Goal: Task Accomplishment & Management: Manage account settings

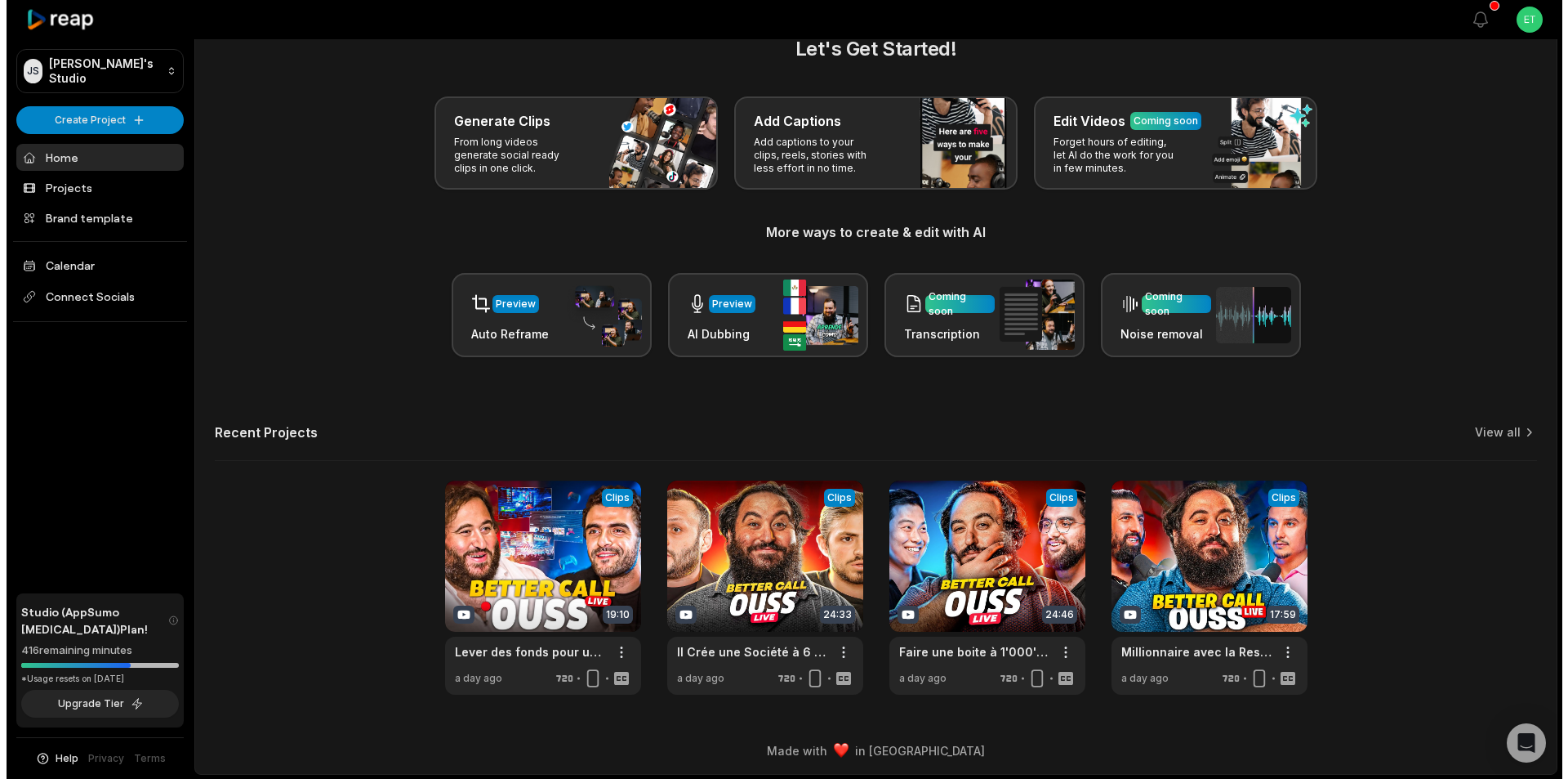
scroll to position [37, 0]
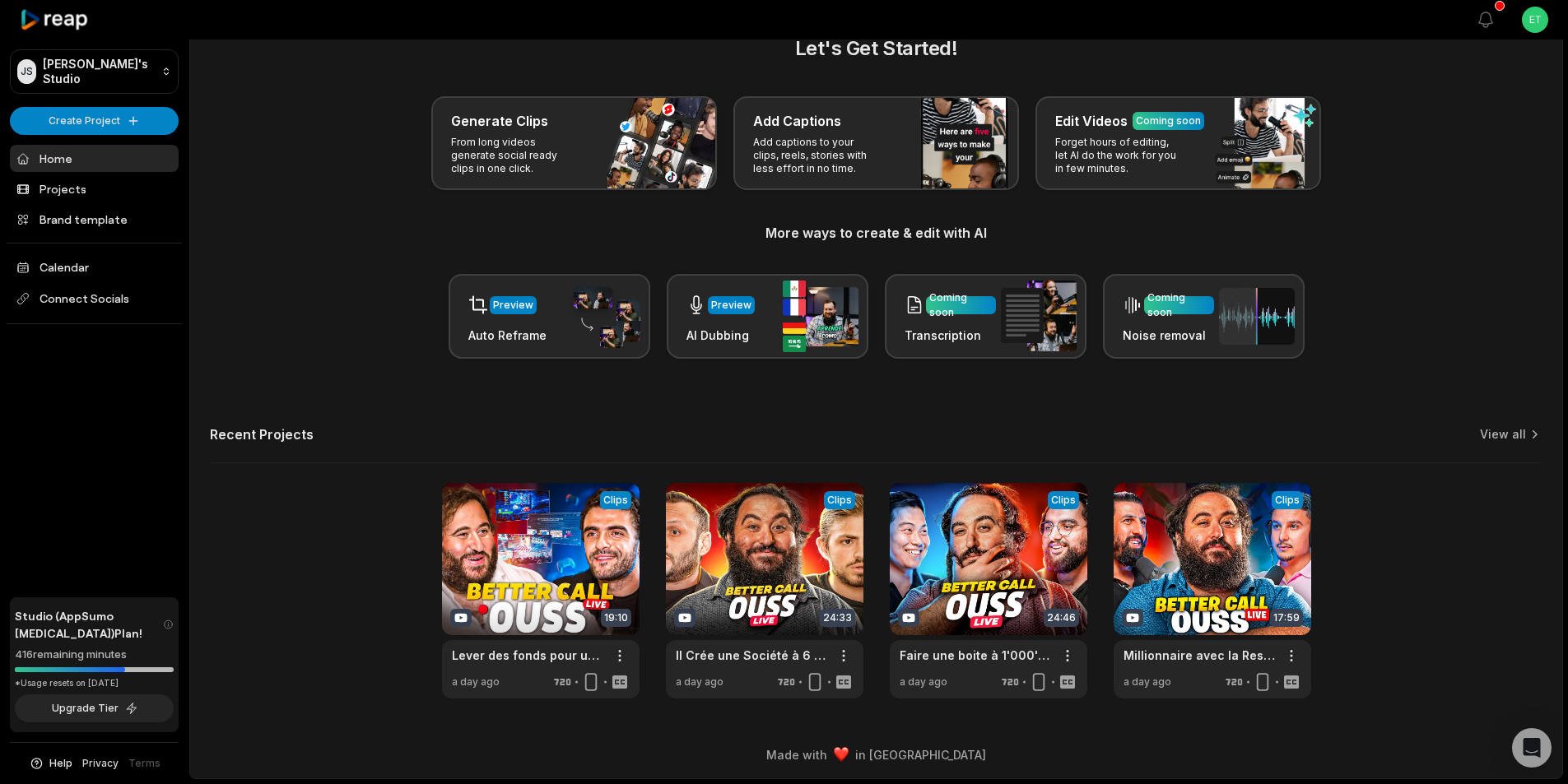
click at [94, 762] on link "Privacy" at bounding box center [100, 763] width 37 height 15
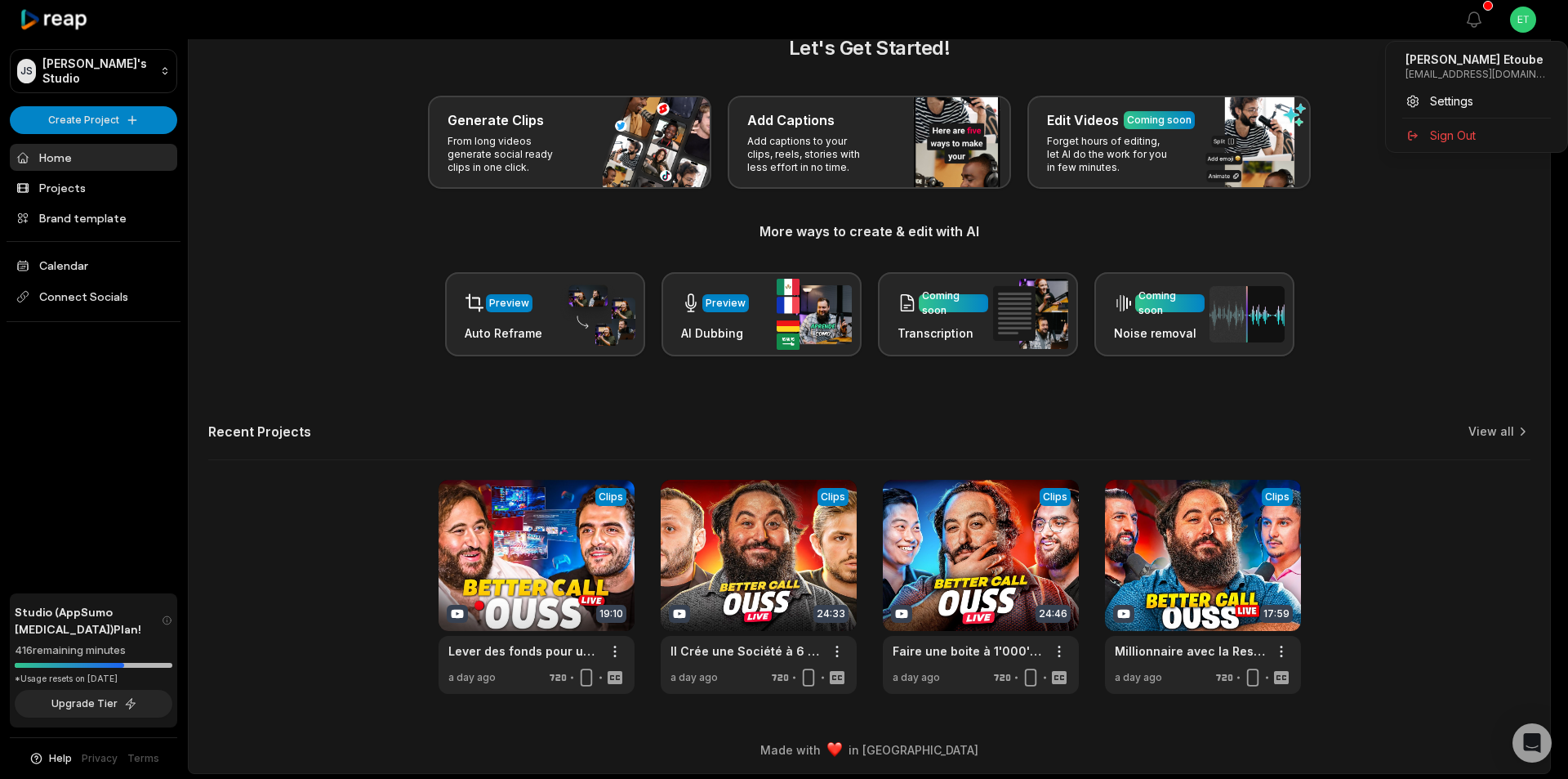
click at [1525, 15] on html "[PERSON_NAME] Studio Create Project Home Projects Brand template Calendar Conne…" at bounding box center [784, 352] width 1568 height 779
click at [1461, 98] on span "Settings" at bounding box center [1451, 100] width 43 height 17
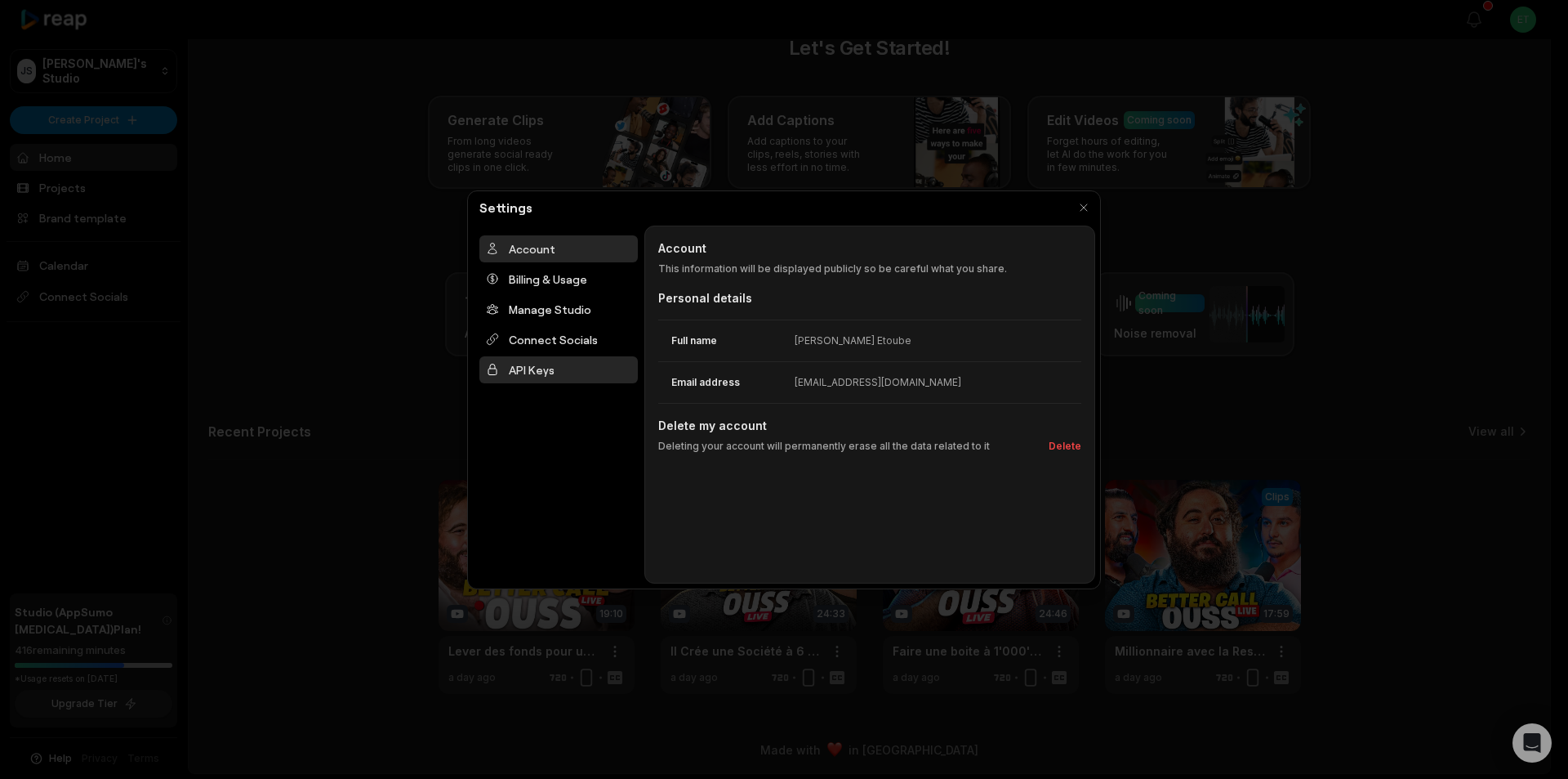
click at [543, 375] on div "API Keys" at bounding box center [558, 369] width 158 height 27
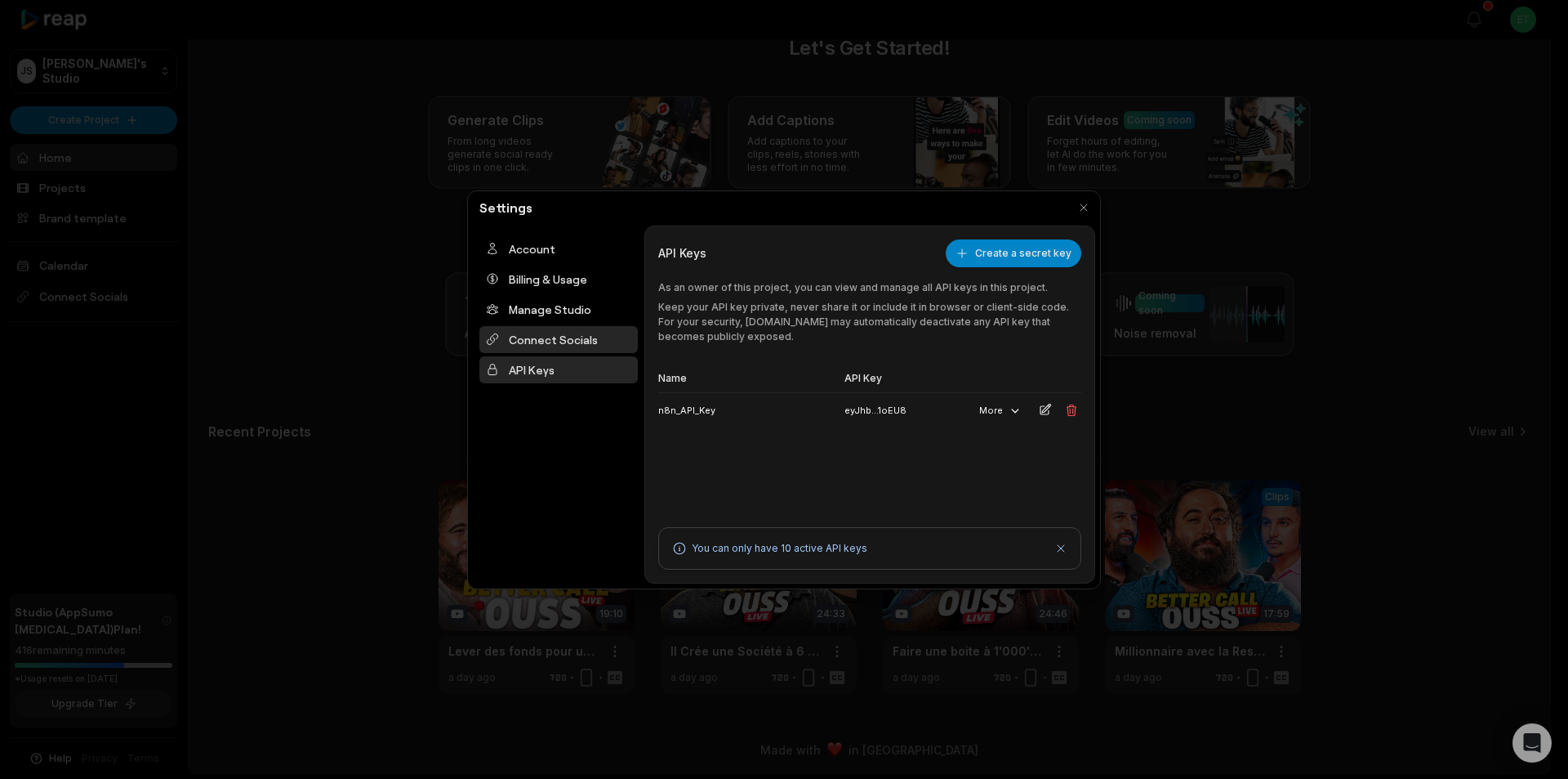
click at [541, 347] on div "Connect Socials" at bounding box center [558, 339] width 158 height 27
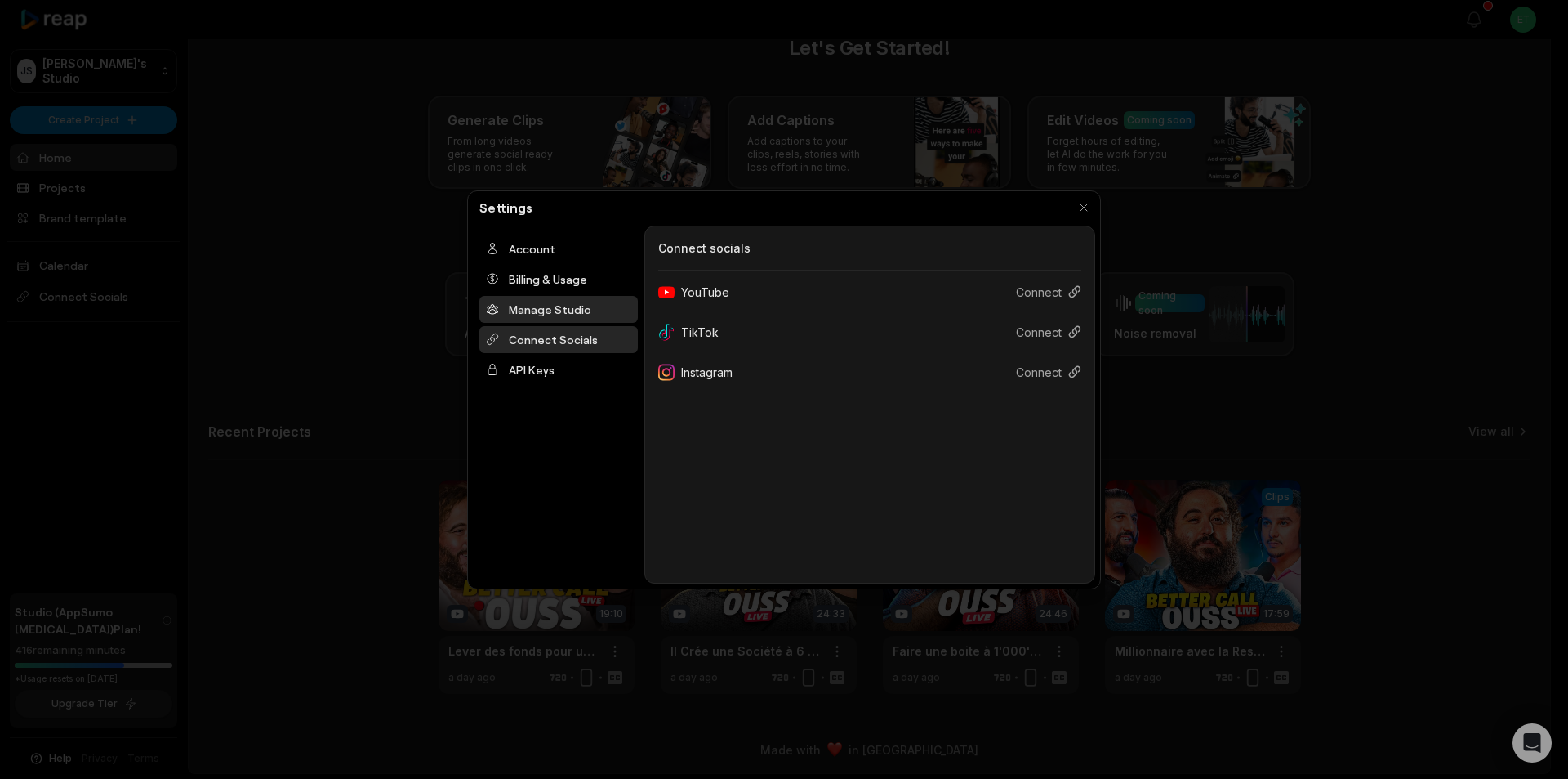
click at [545, 306] on div "Manage Studio" at bounding box center [558, 309] width 158 height 27
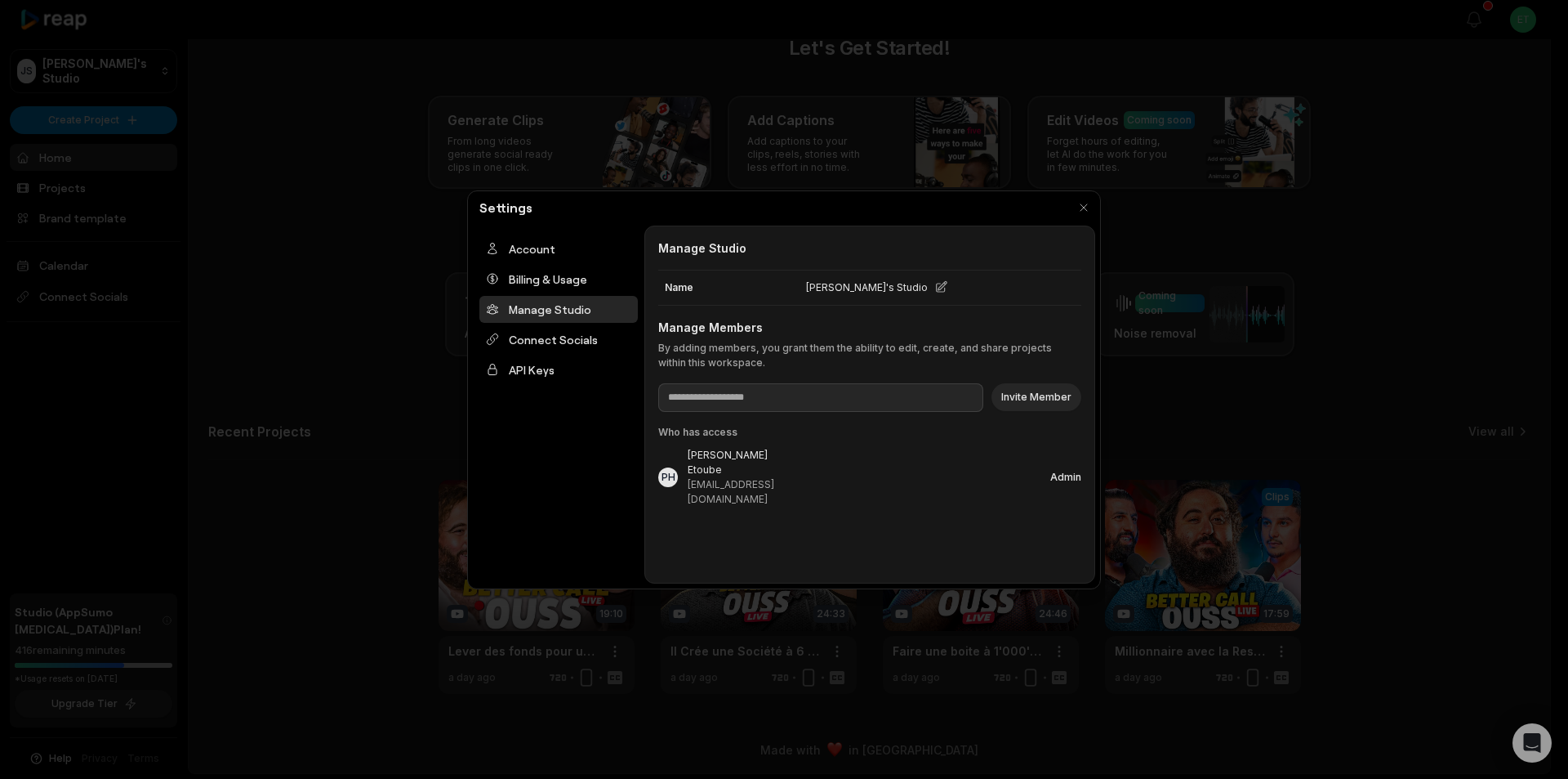
click at [936, 288] on icon at bounding box center [942, 287] width 11 height 11
click at [1062, 287] on button "Cancel" at bounding box center [1052, 288] width 34 height 15
click at [556, 279] on div "Billing & Usage" at bounding box center [558, 279] width 158 height 27
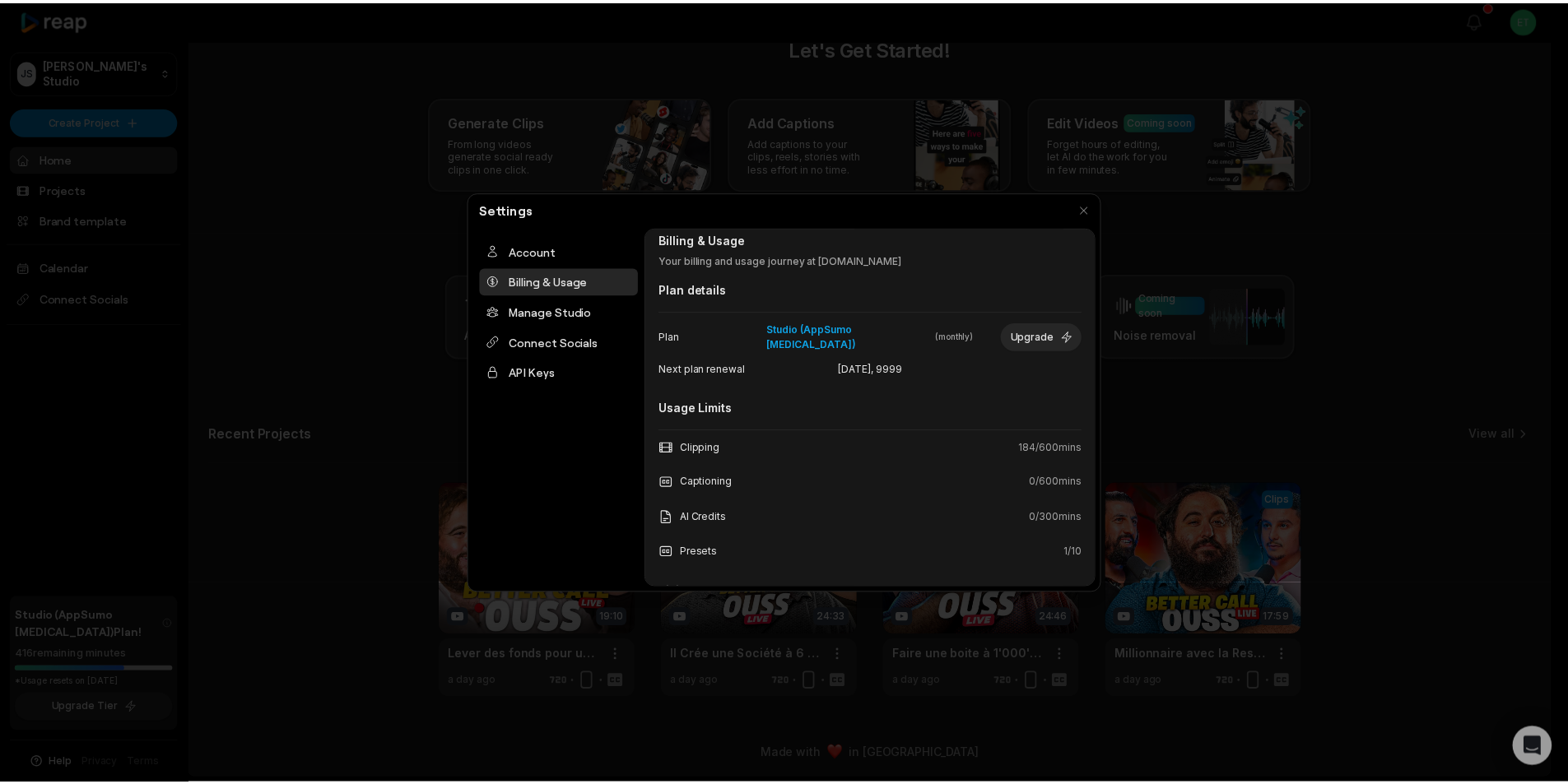
scroll to position [0, 0]
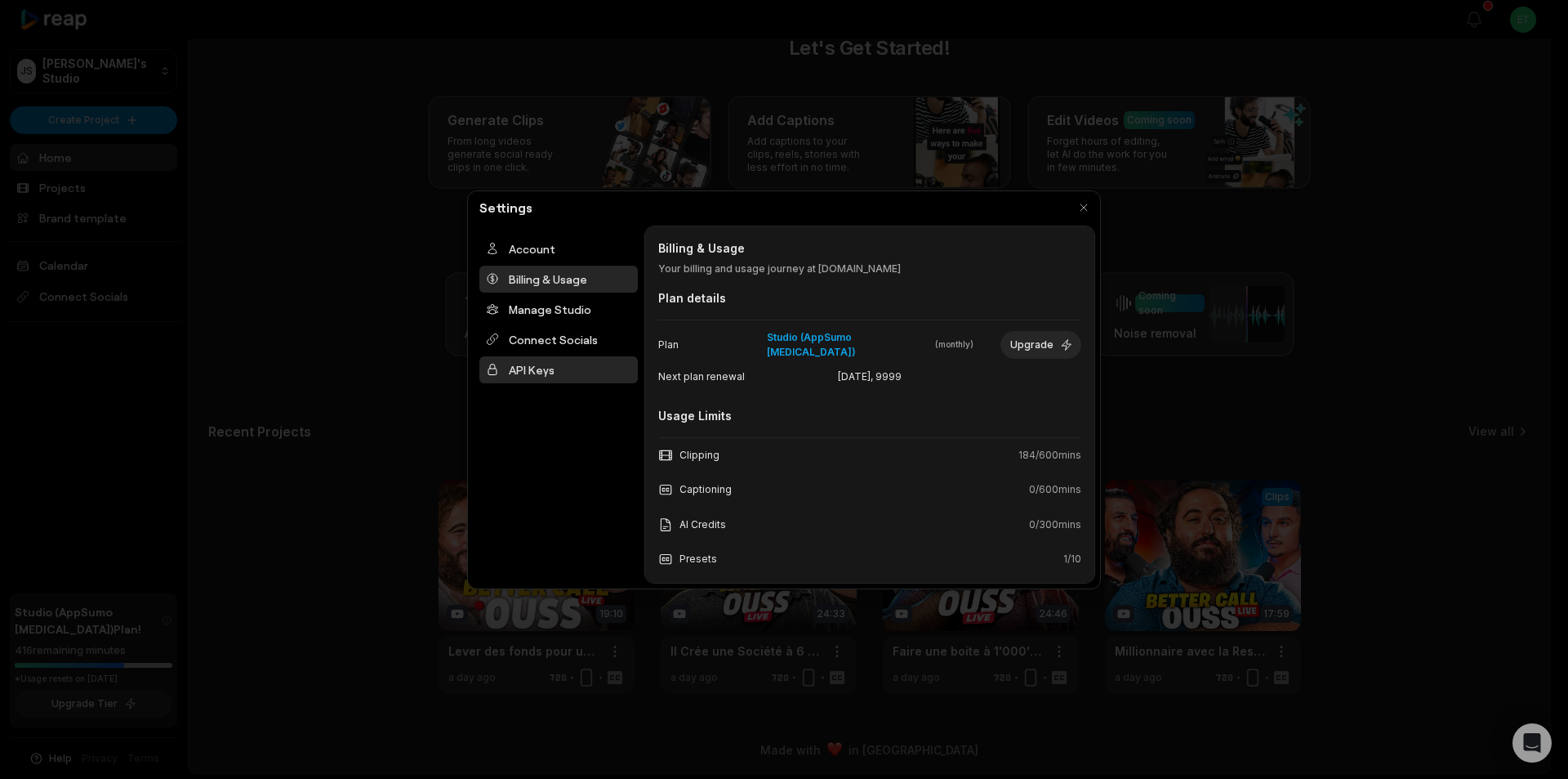
click at [527, 371] on div "API Keys" at bounding box center [558, 369] width 158 height 27
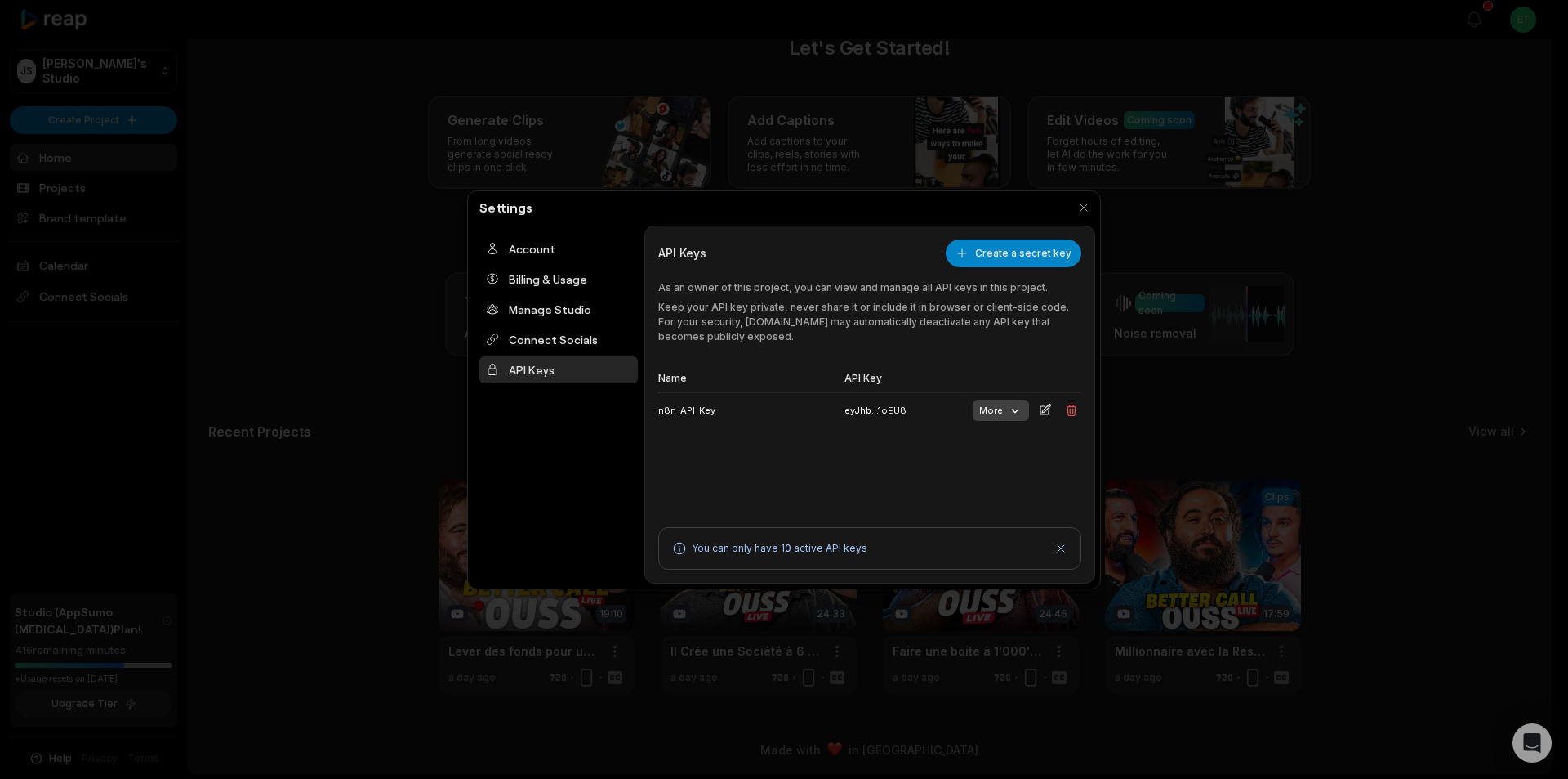
click at [1010, 411] on icon "button" at bounding box center [1015, 410] width 15 height 15
click at [1062, 473] on div "Name API Key n8n_API_Key eyJhb...1oEU8 More" at bounding box center [870, 432] width 423 height 134
click at [557, 343] on div "Connect Socials" at bounding box center [558, 339] width 158 height 27
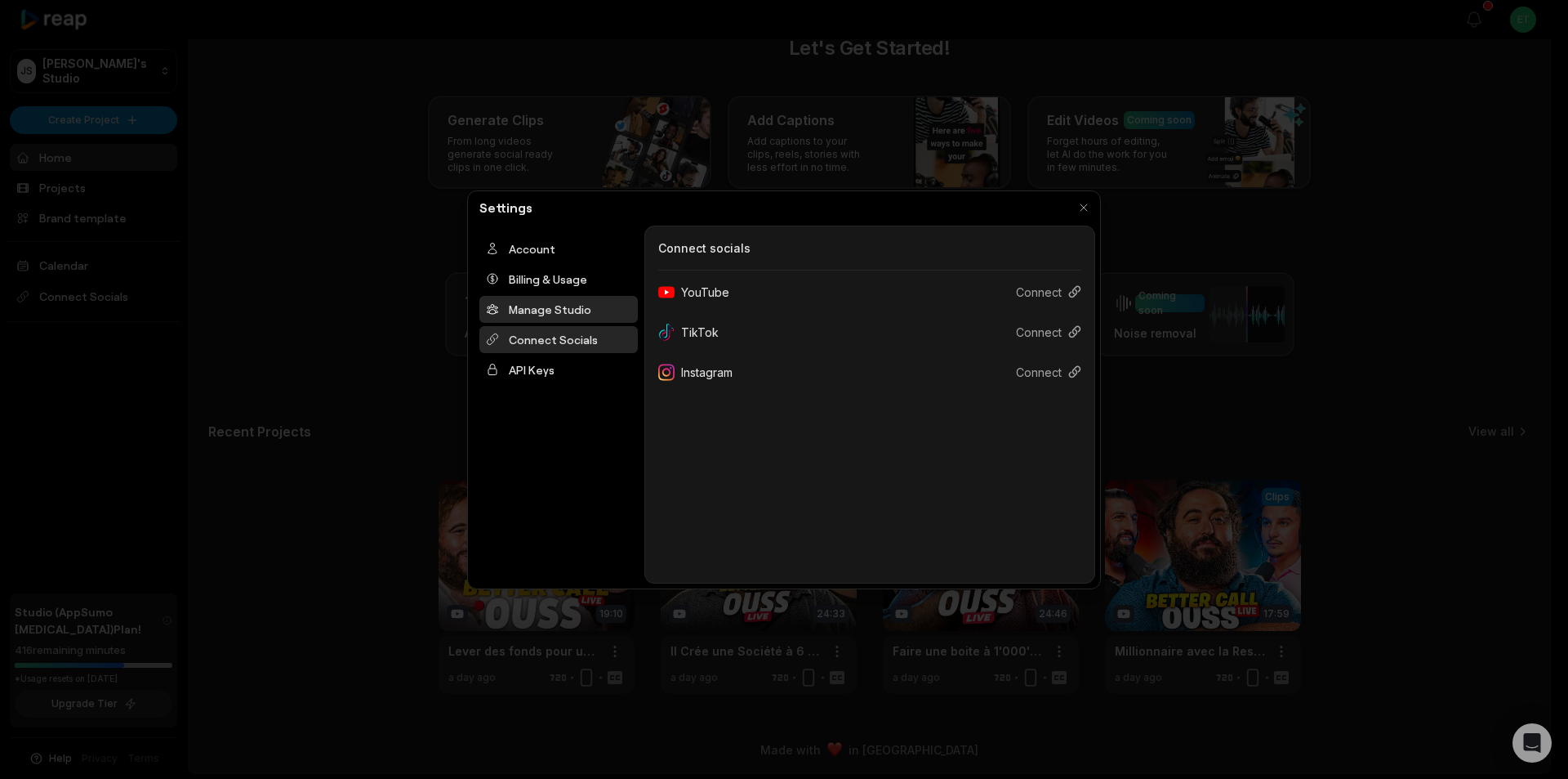
click at [553, 313] on div "Manage Studio" at bounding box center [558, 309] width 158 height 27
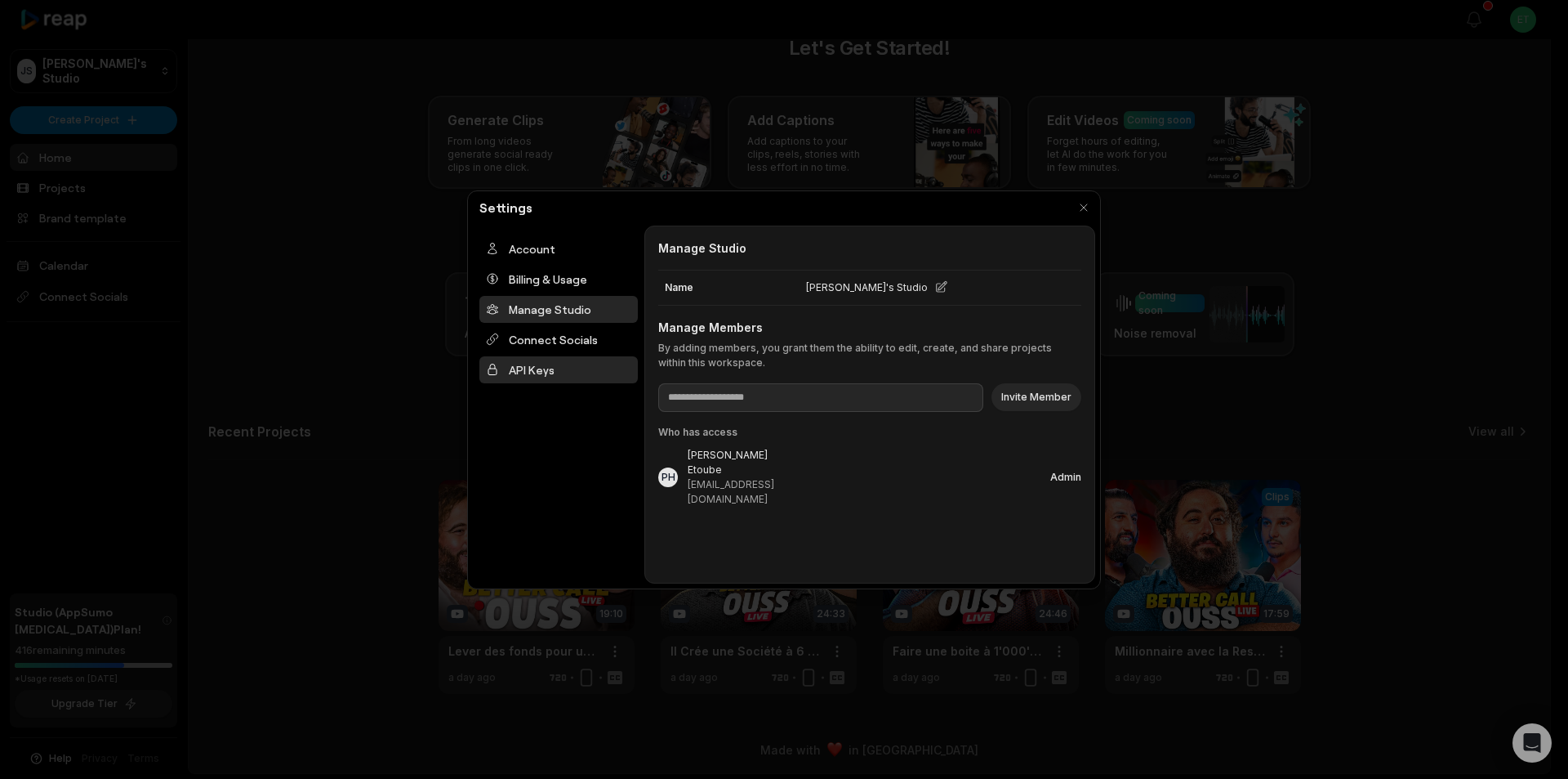
click at [545, 369] on div "API Keys" at bounding box center [558, 369] width 158 height 27
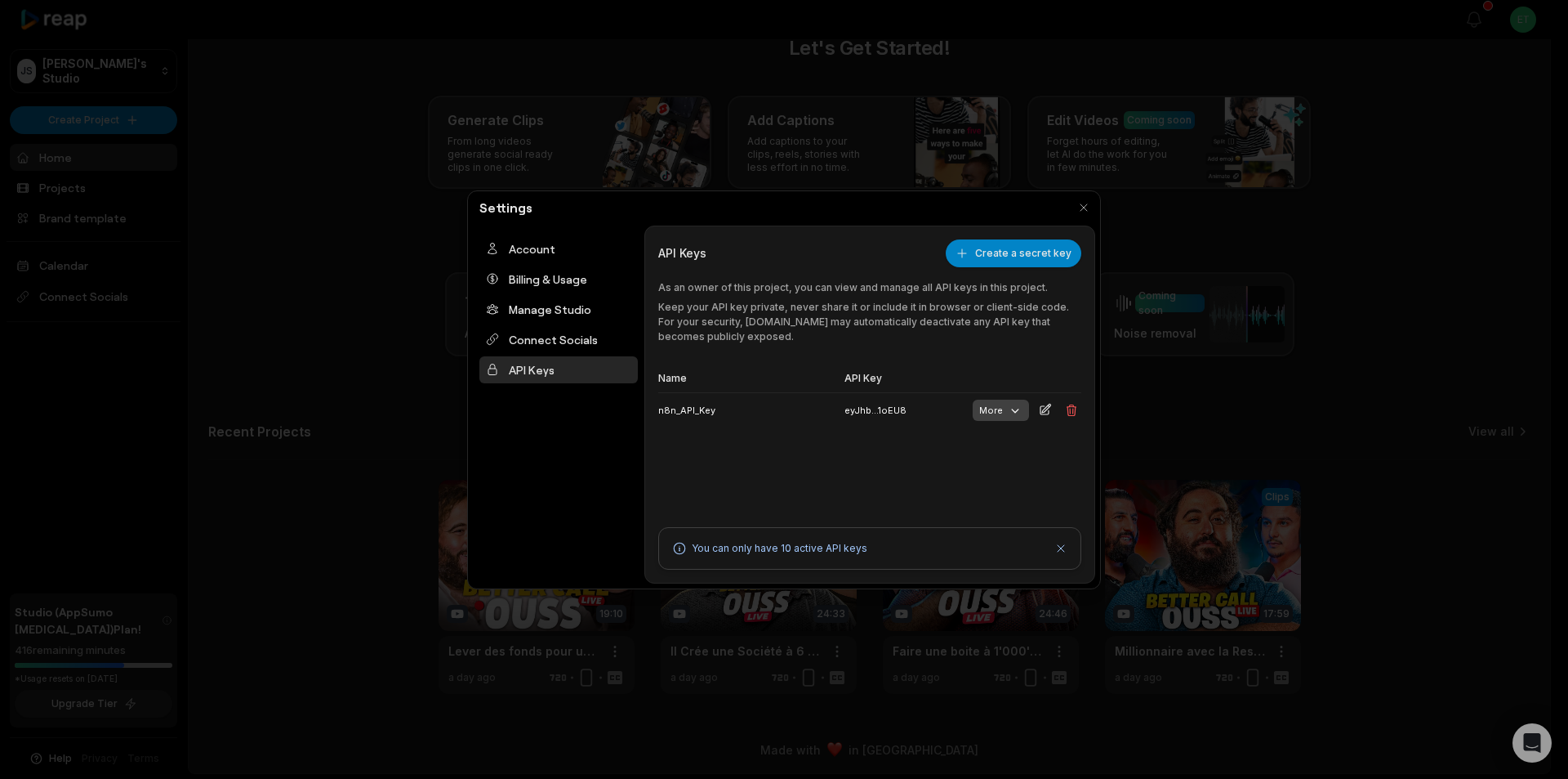
click at [999, 412] on button "More" at bounding box center [1001, 410] width 57 height 21
click at [943, 366] on th "API Key" at bounding box center [902, 379] width 128 height 27
click at [532, 254] on div "Account" at bounding box center [558, 249] width 158 height 27
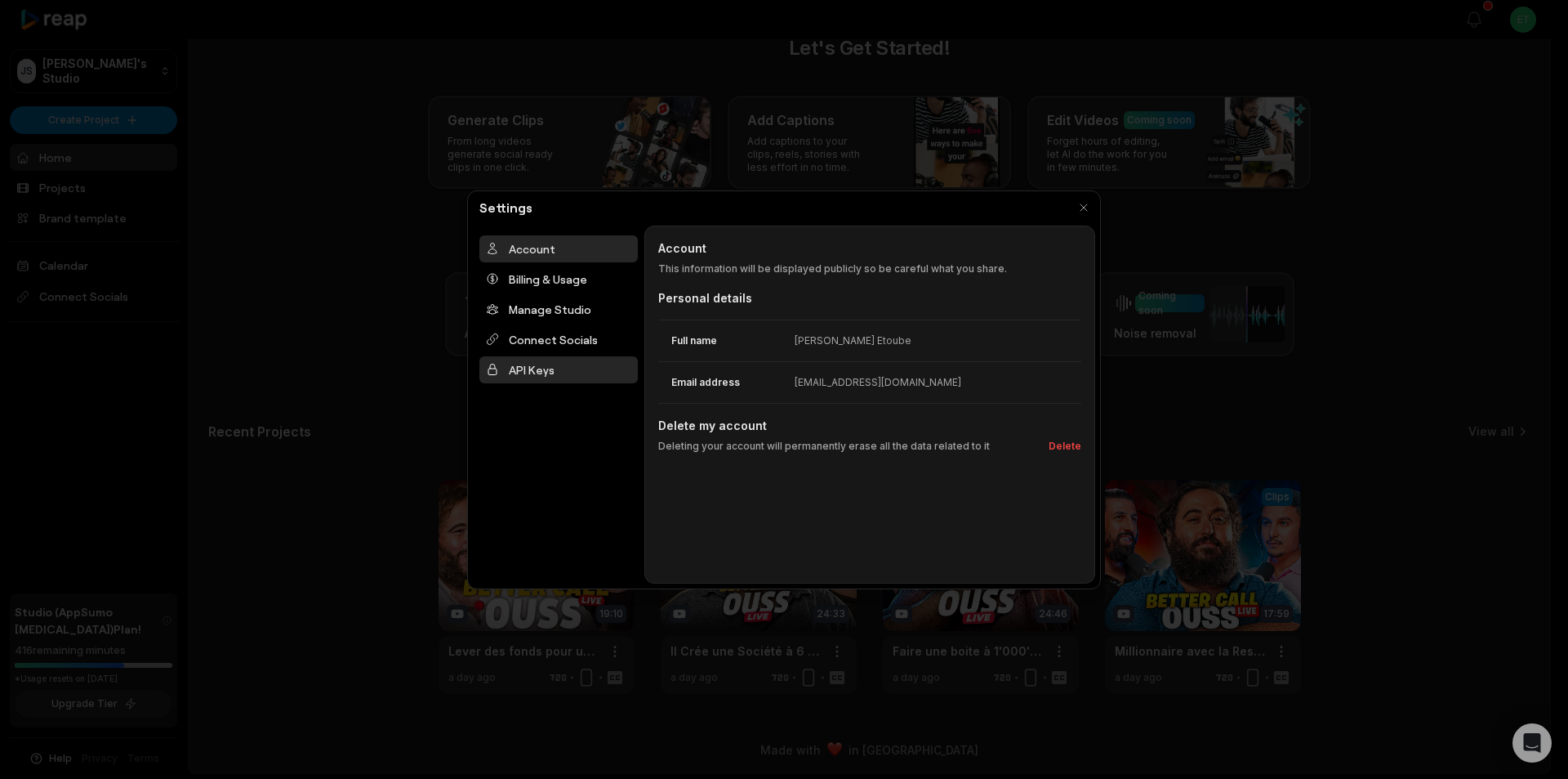
click at [589, 369] on div "API Keys" at bounding box center [558, 369] width 158 height 27
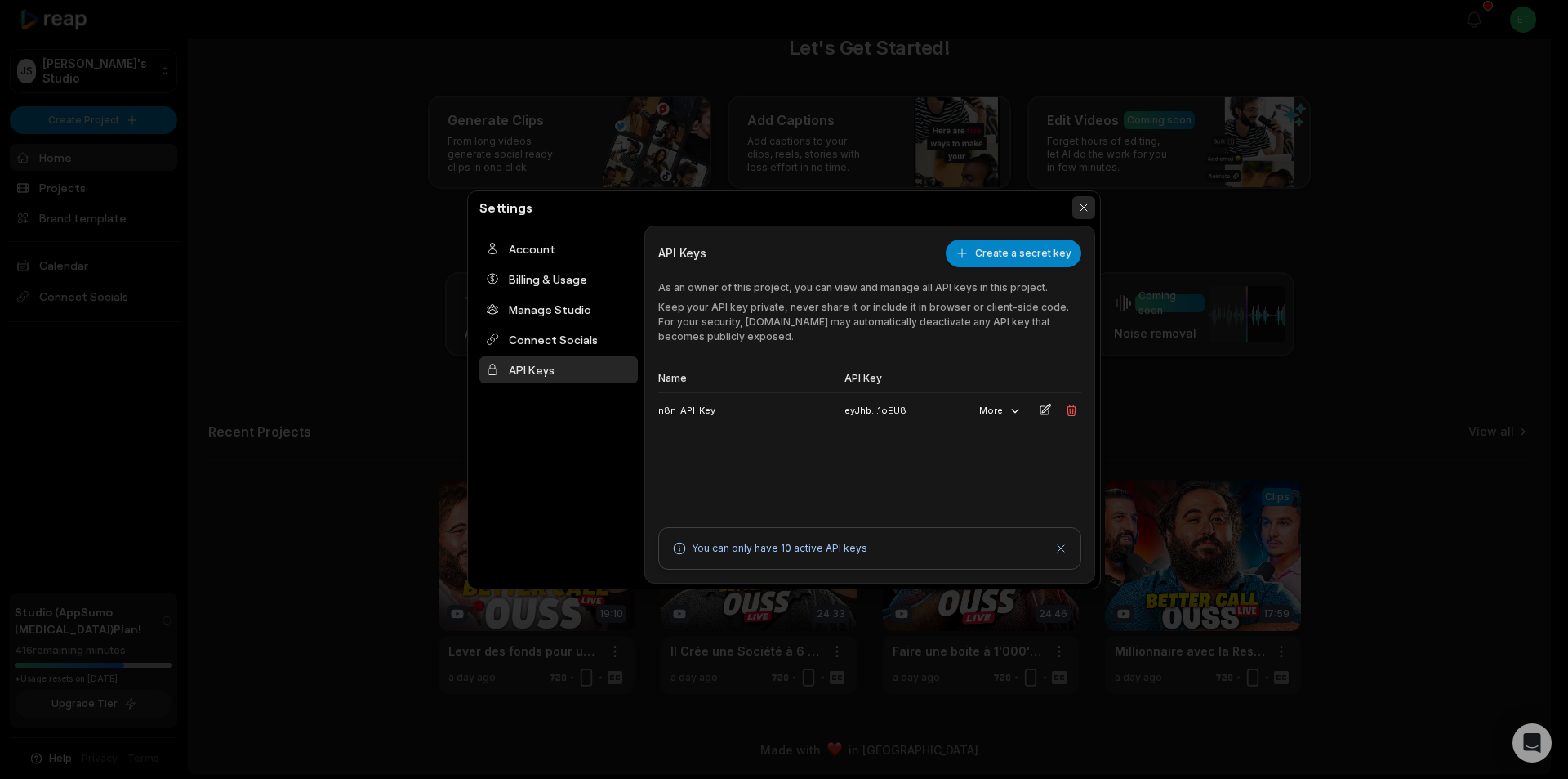
click at [1088, 208] on button "button" at bounding box center [1084, 208] width 23 height 23
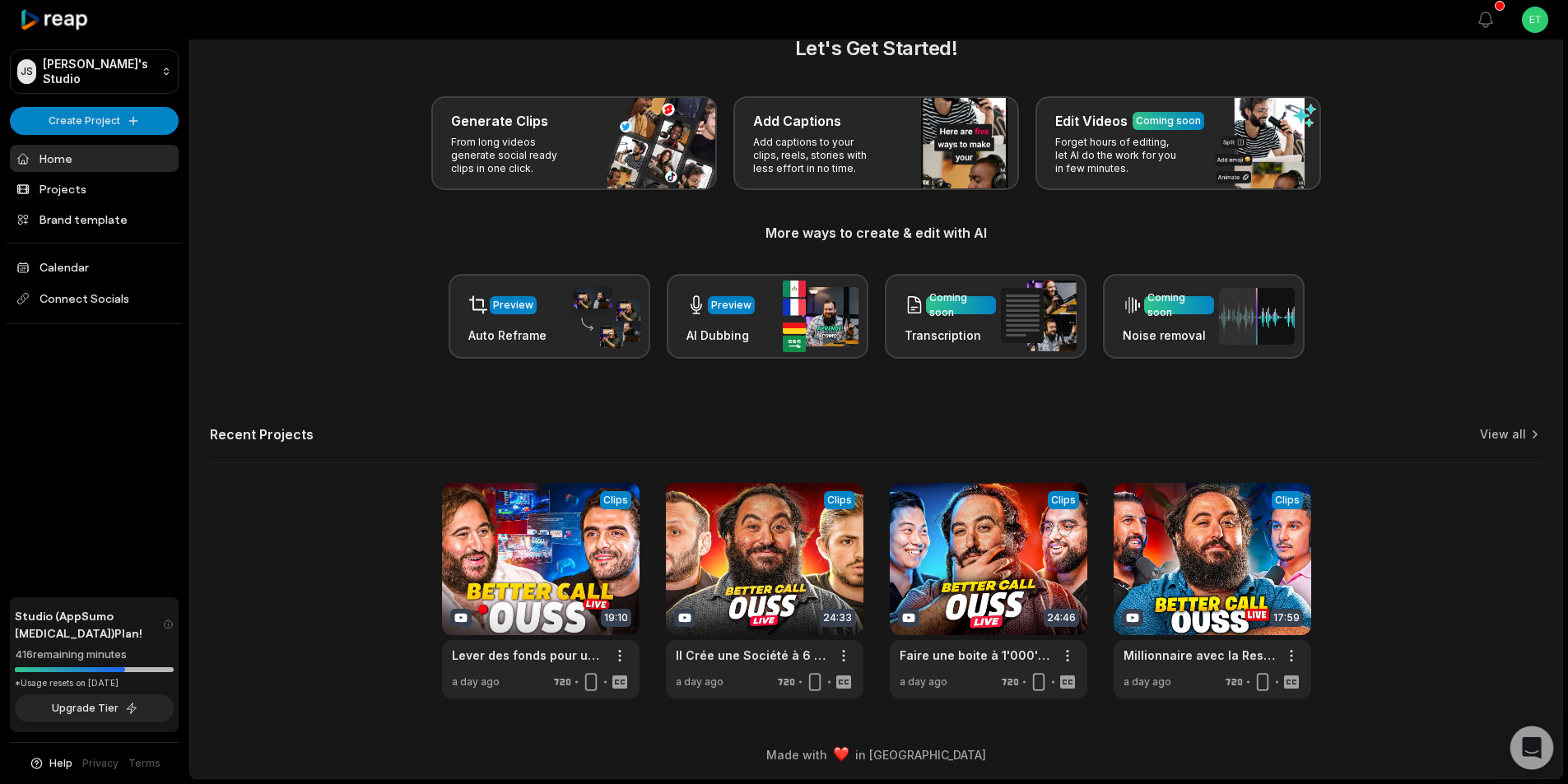
click at [1529, 740] on icon "Open Intercom Messenger" at bounding box center [1531, 747] width 19 height 21
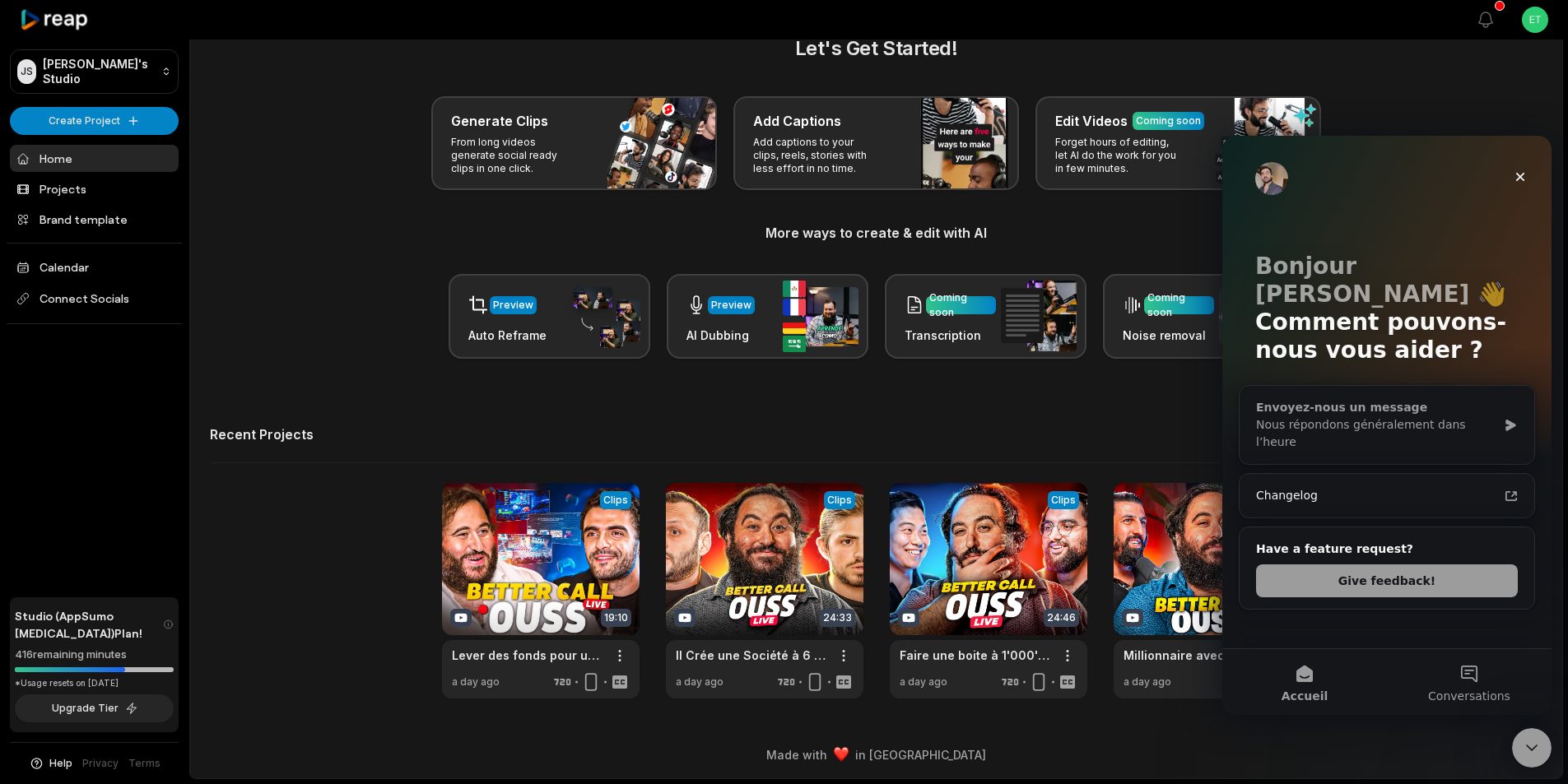
click at [1451, 416] on div "Nous répondons généralement dans l’heure" at bounding box center [1376, 433] width 241 height 35
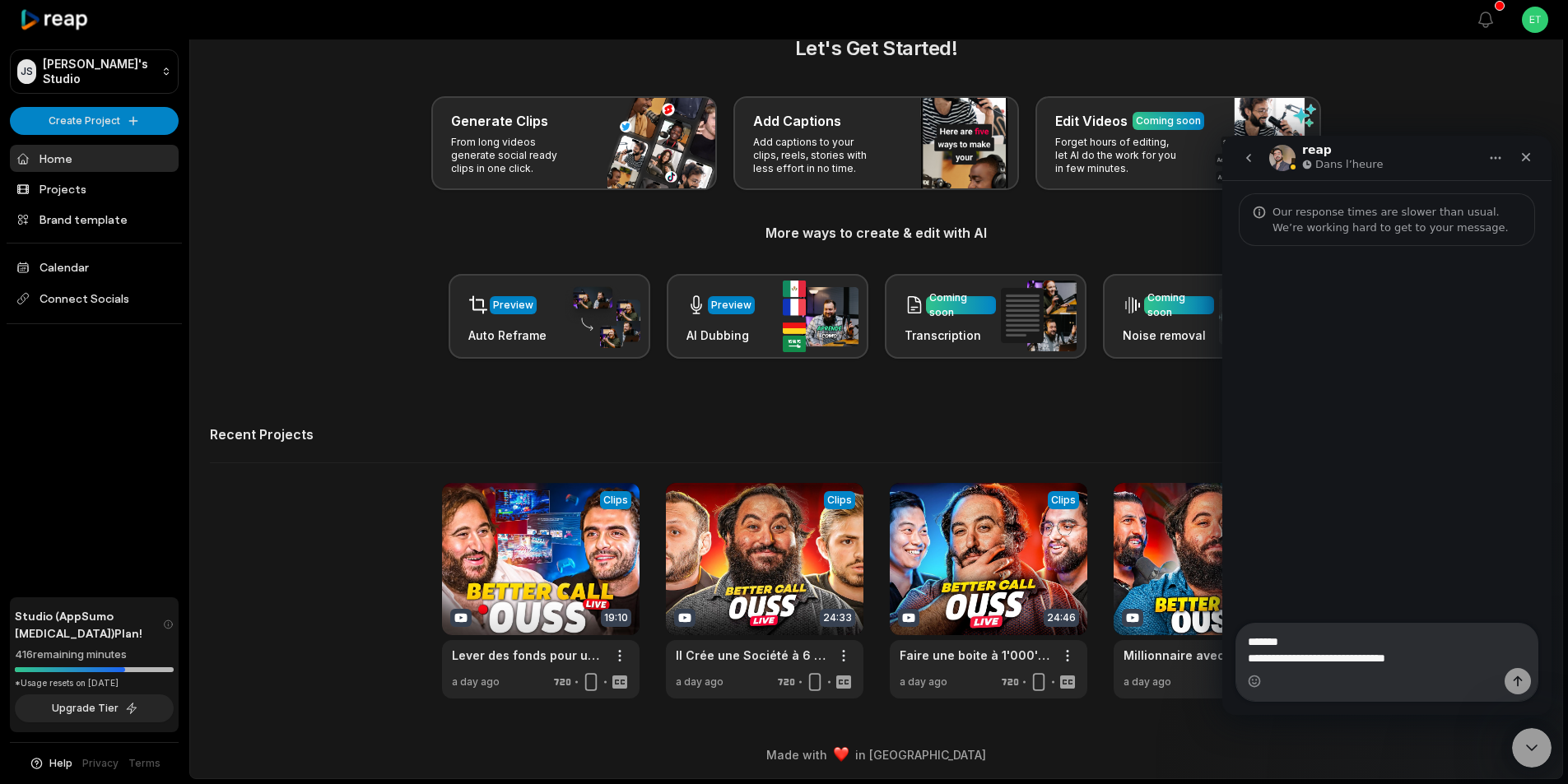
type textarea "**********"
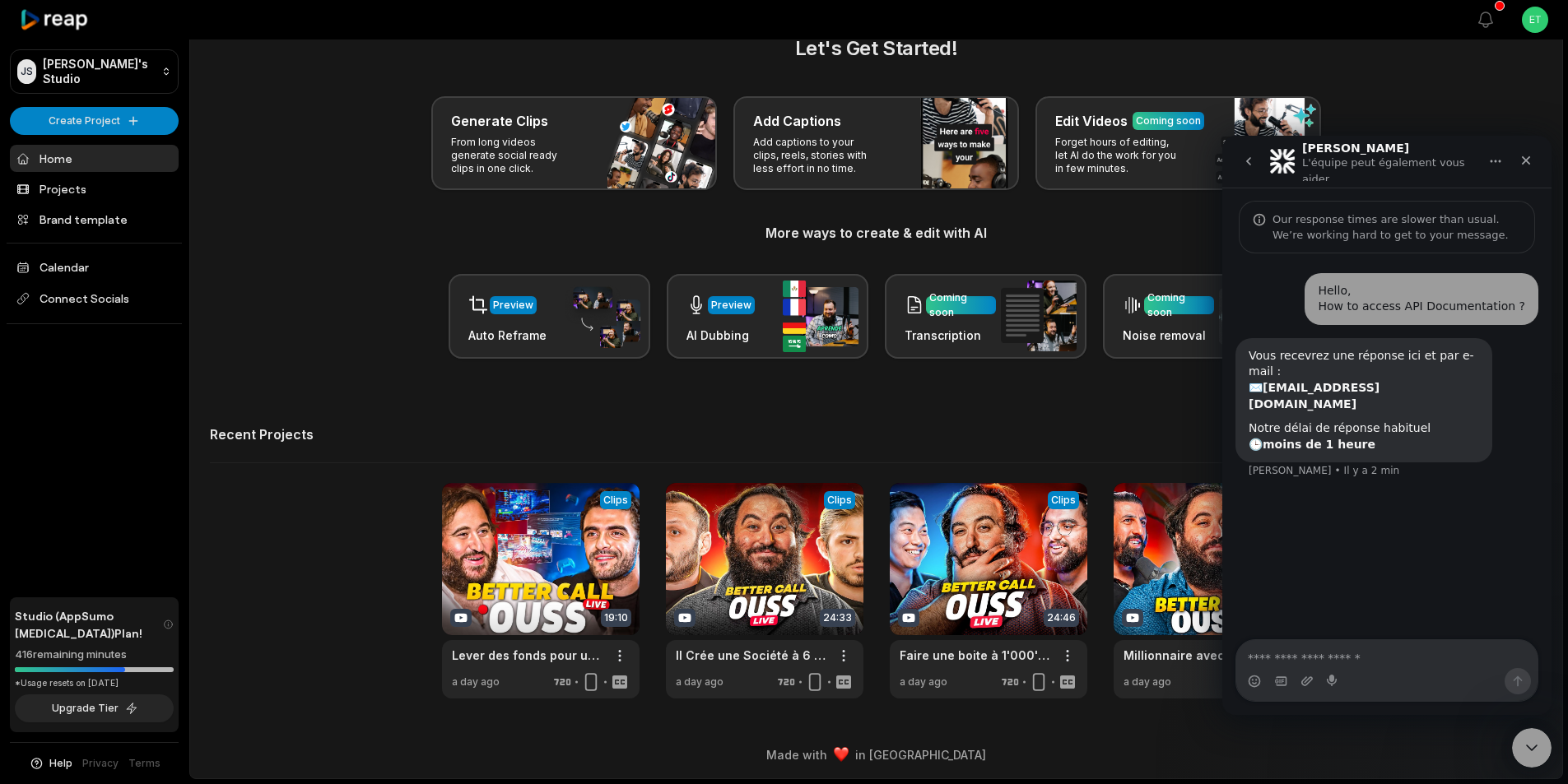
click at [1246, 158] on icon "go back" at bounding box center [1249, 160] width 5 height 8
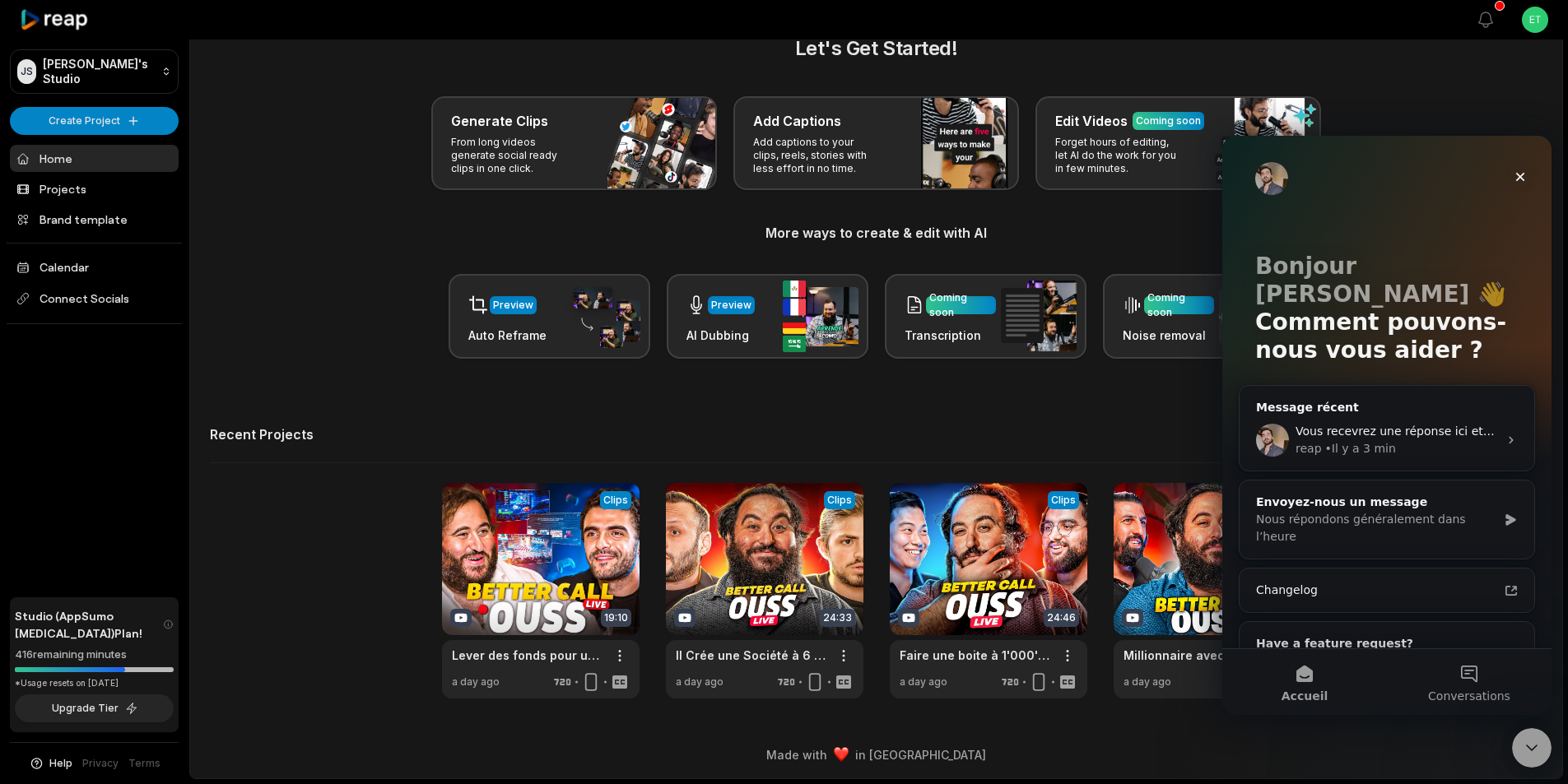
scroll to position [19, 0]
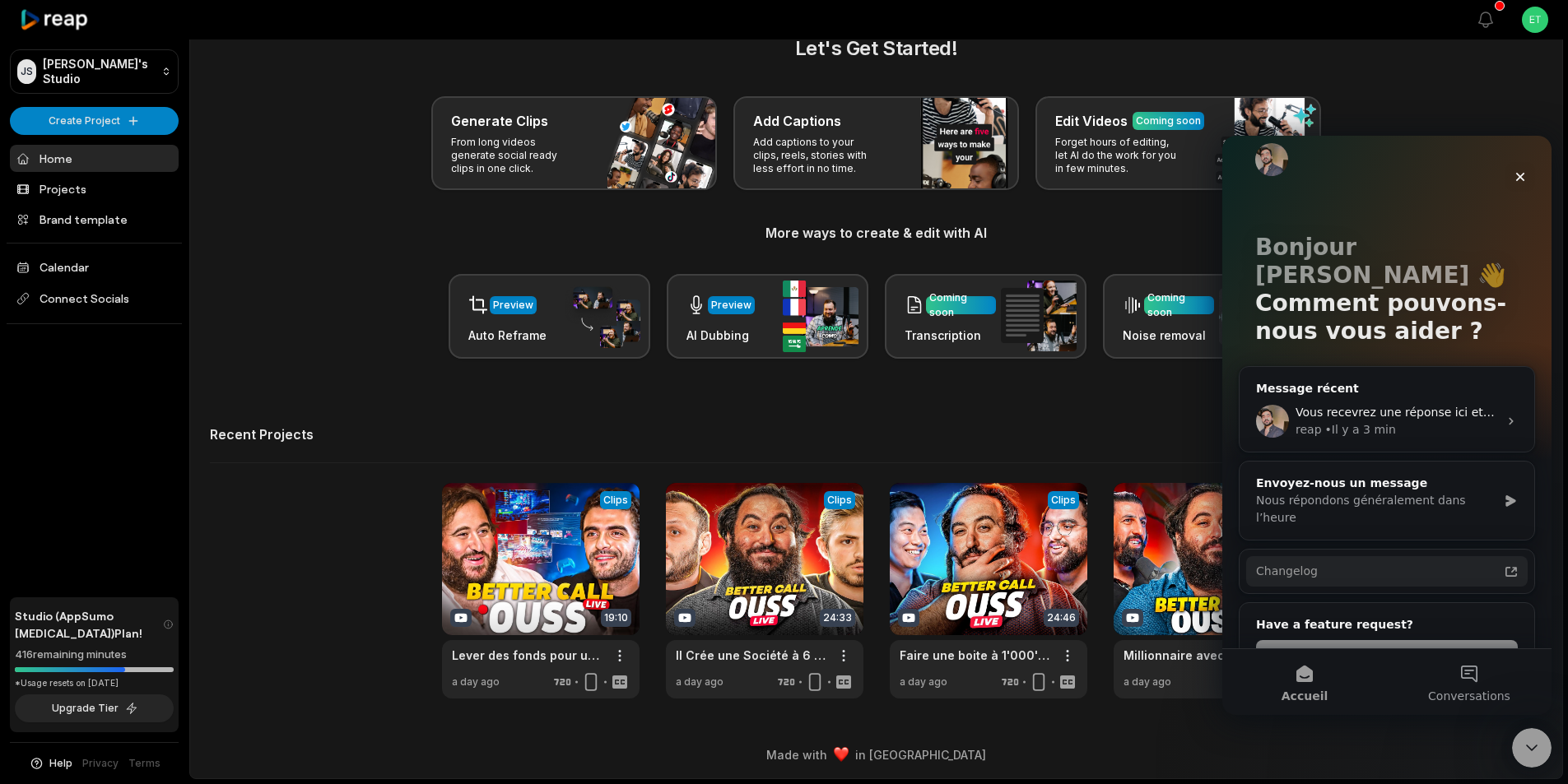
click at [1378, 556] on div "Changelog" at bounding box center [1387, 571] width 282 height 30
click at [1382, 640] on button "Give feedback!" at bounding box center [1387, 656] width 262 height 33
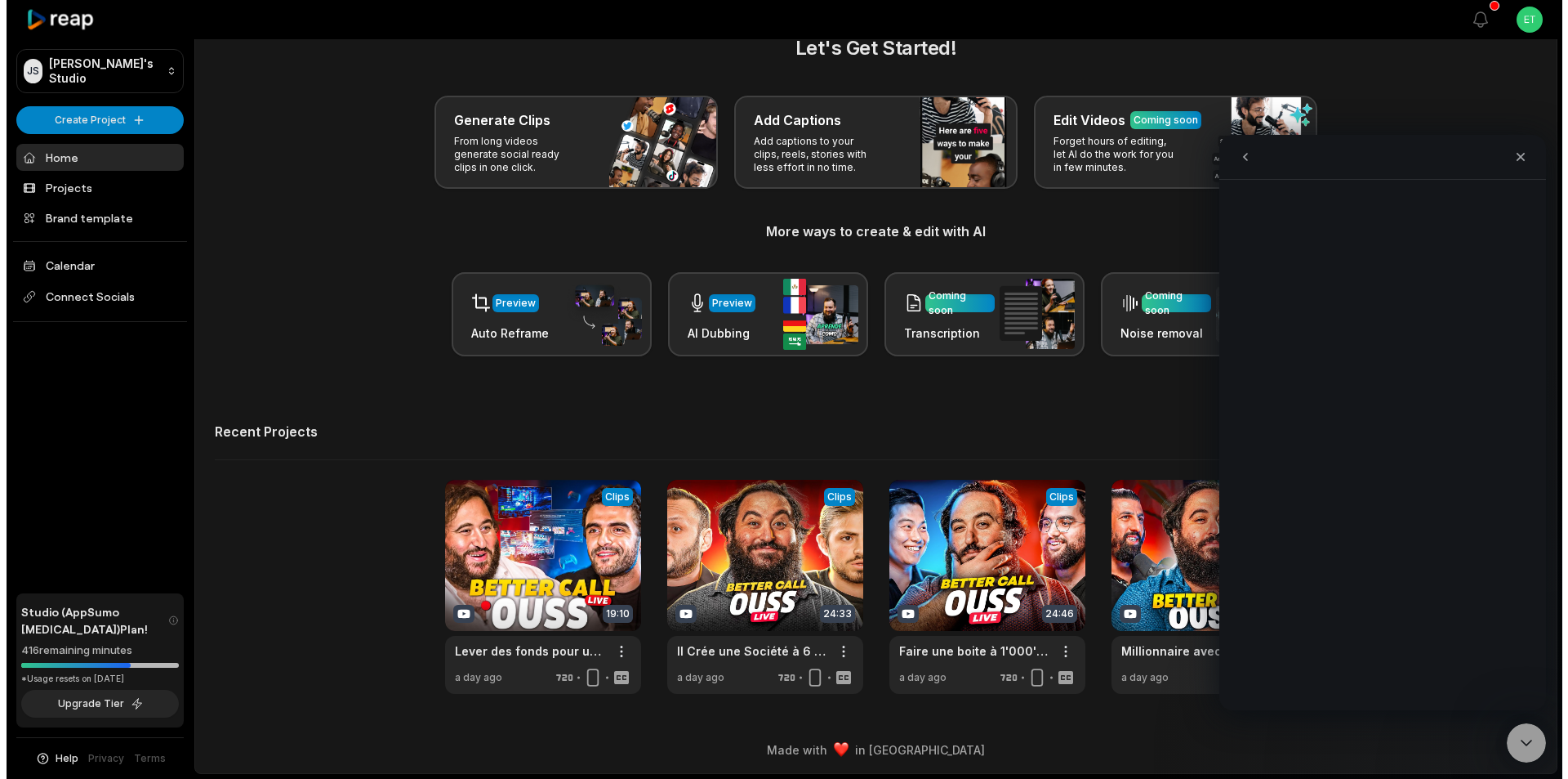
scroll to position [0, 0]
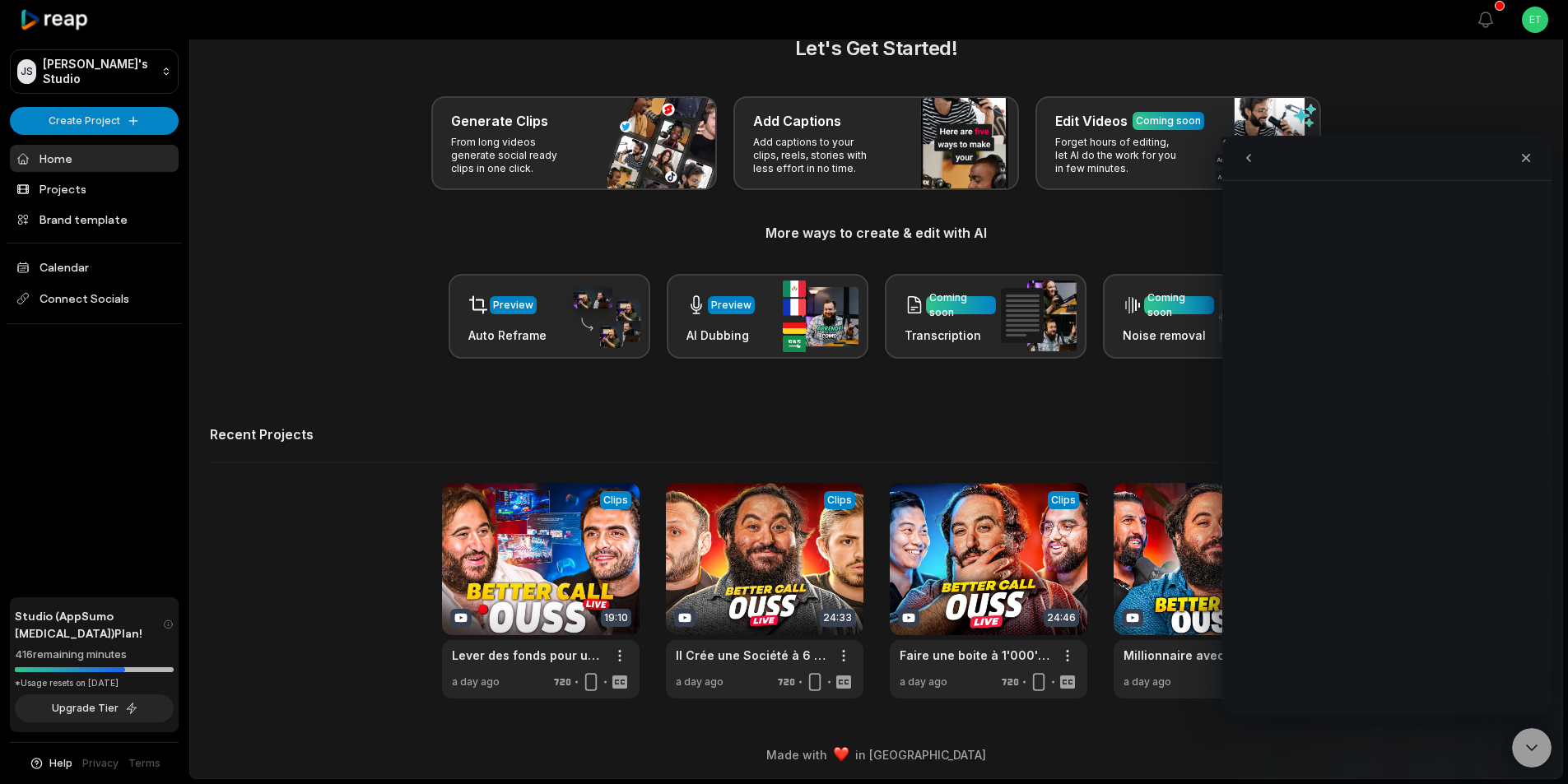
click at [1531, 20] on html "[PERSON_NAME] Studio Create Project Home Projects Brand template Calendar Conne…" at bounding box center [784, 355] width 1568 height 784
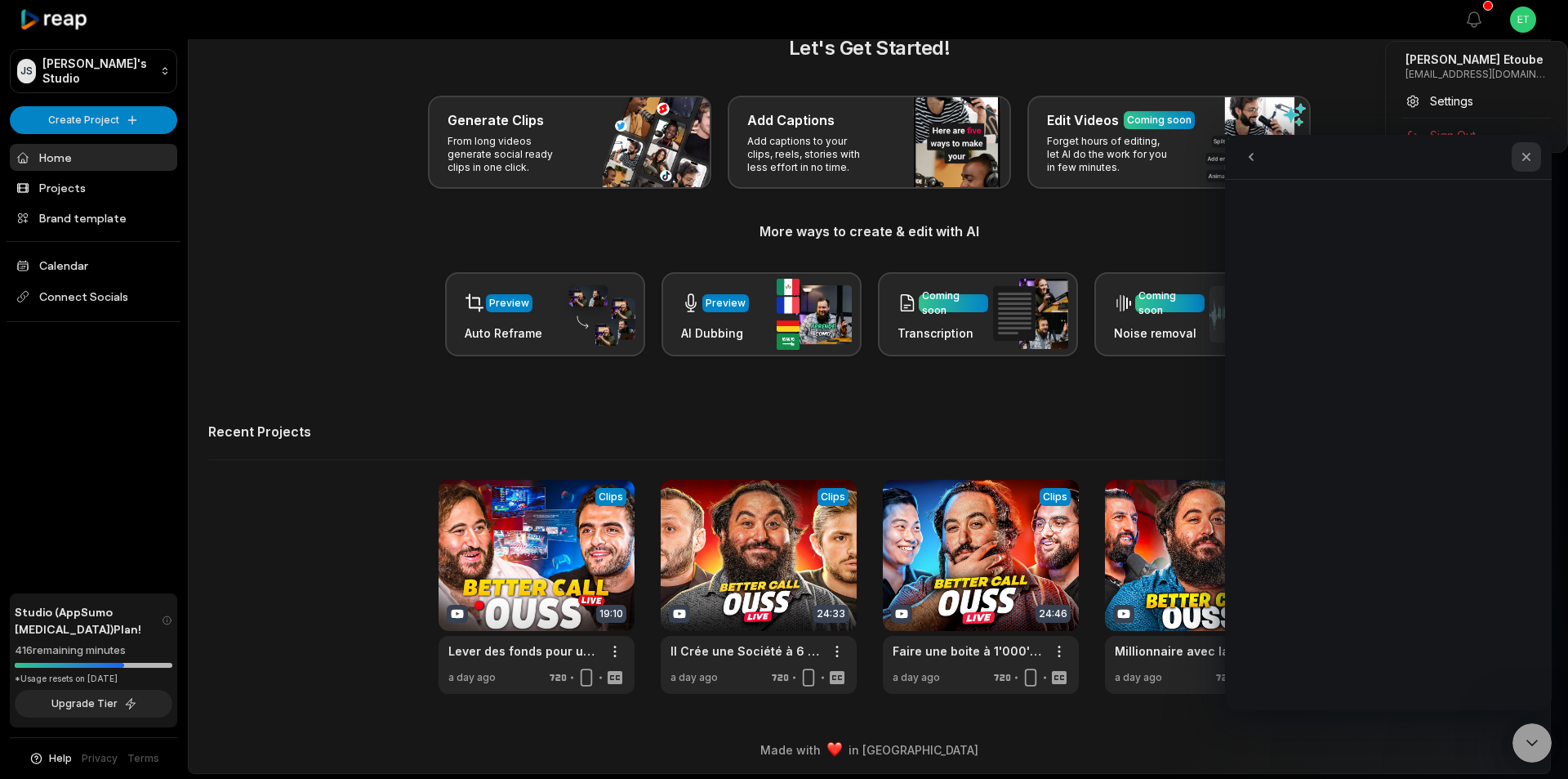
click at [1526, 154] on icon "Fermer" at bounding box center [1526, 157] width 13 height 13
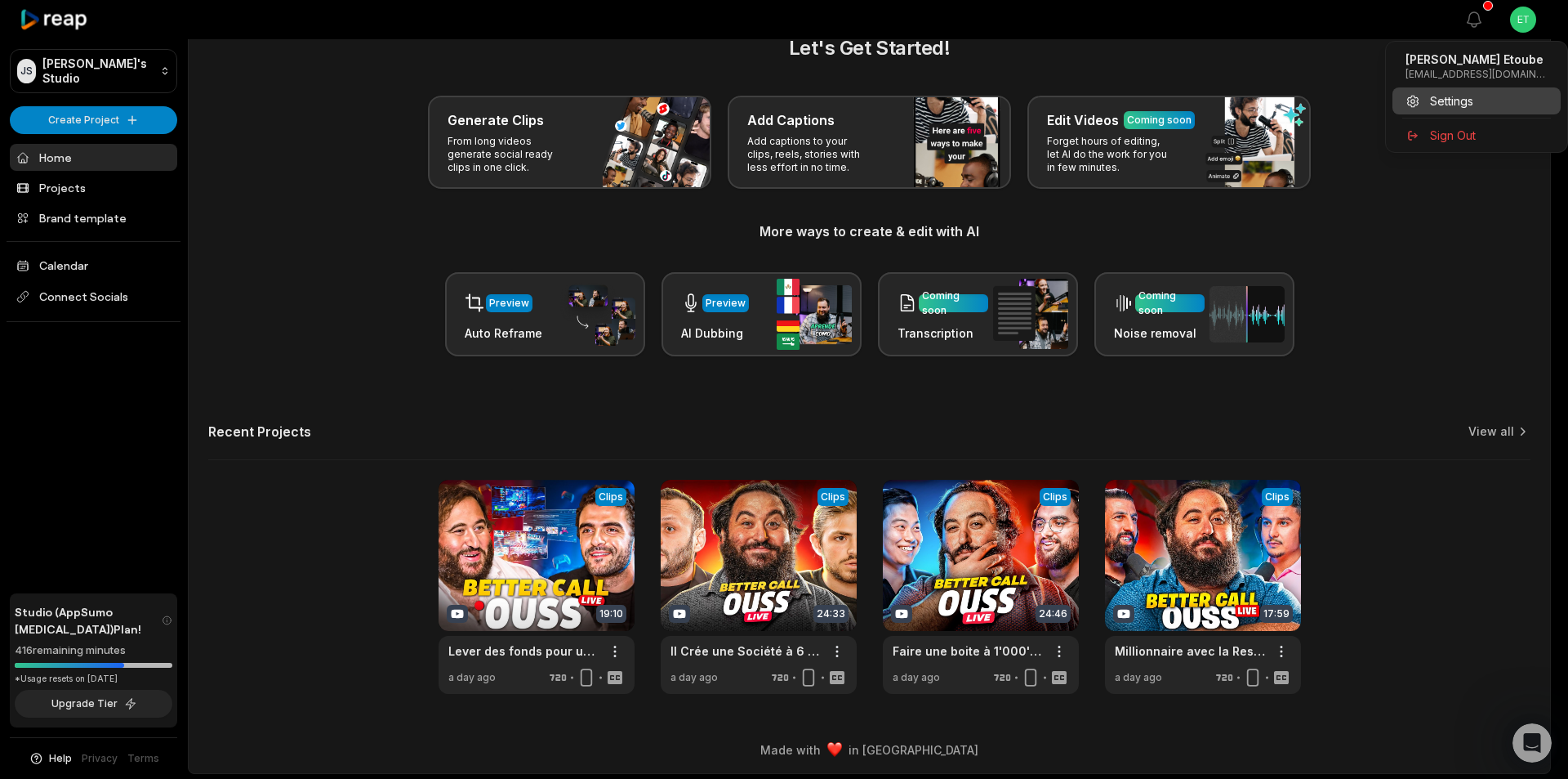
click at [1456, 105] on span "Settings" at bounding box center [1451, 100] width 43 height 17
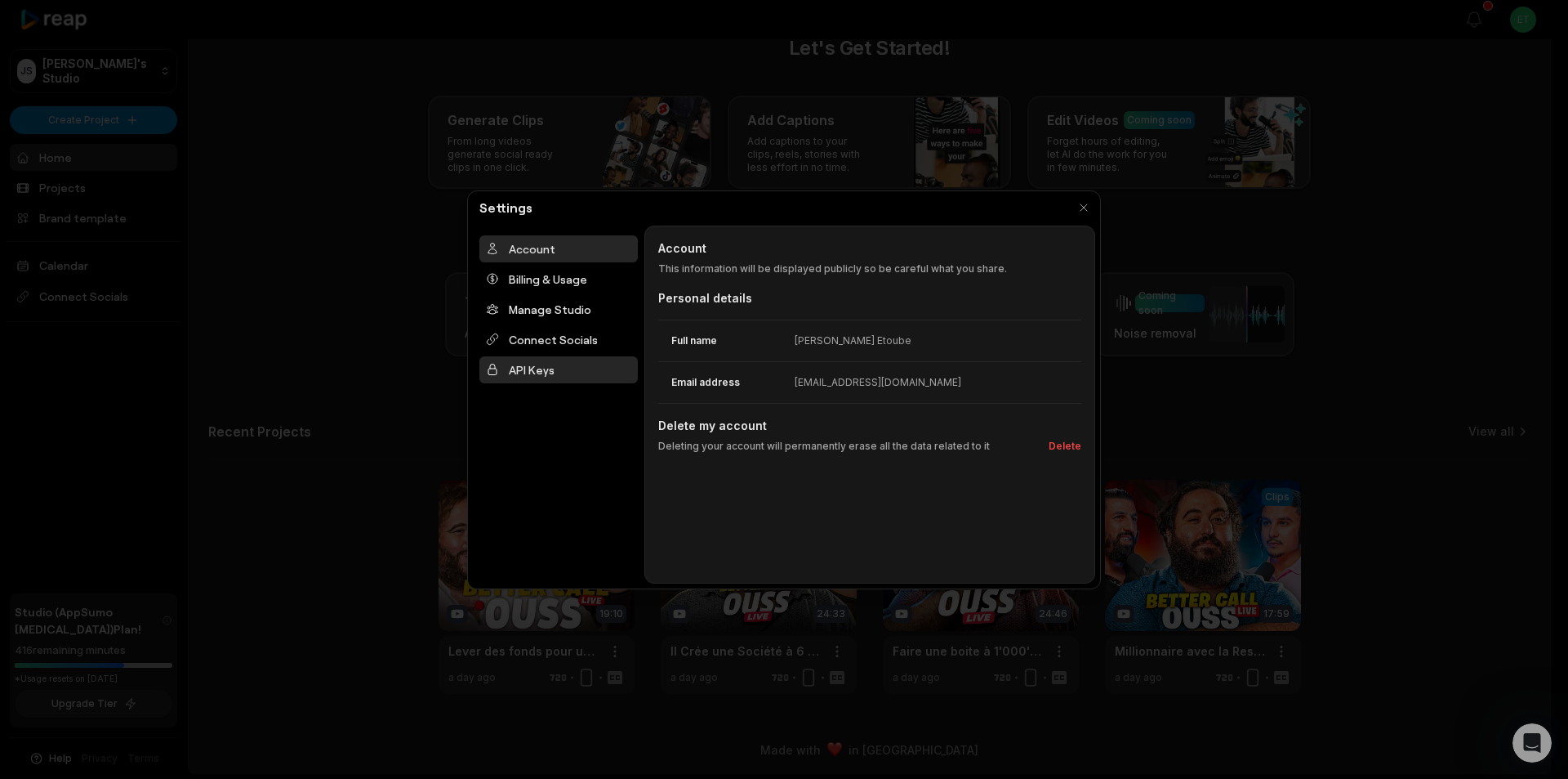
click at [548, 377] on div "API Keys" at bounding box center [558, 369] width 158 height 27
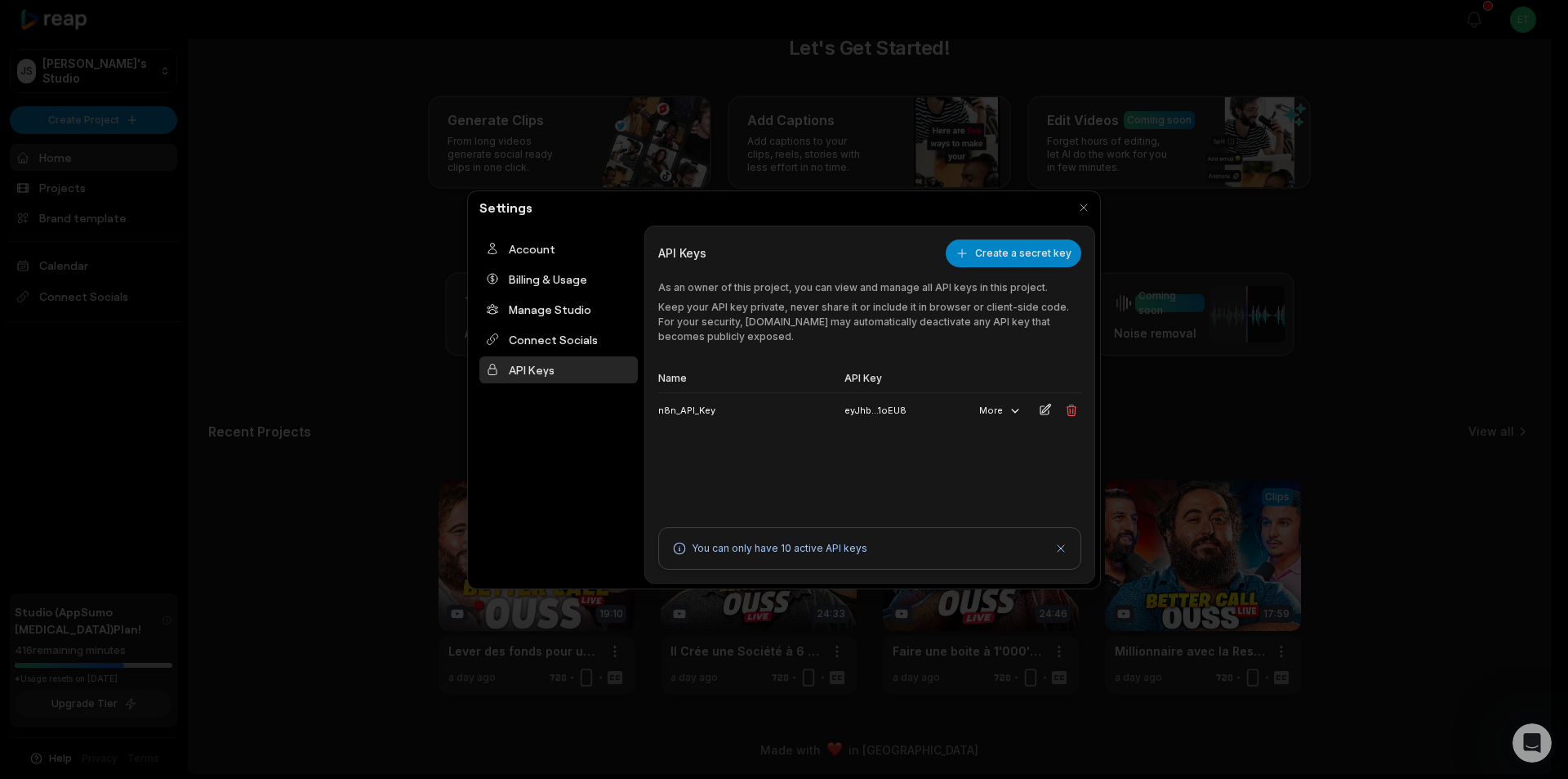
click at [887, 409] on td "eyJhb...1oEU8" at bounding box center [902, 411] width 128 height 35
click at [1011, 251] on button "Create a secret key" at bounding box center [1013, 252] width 135 height 27
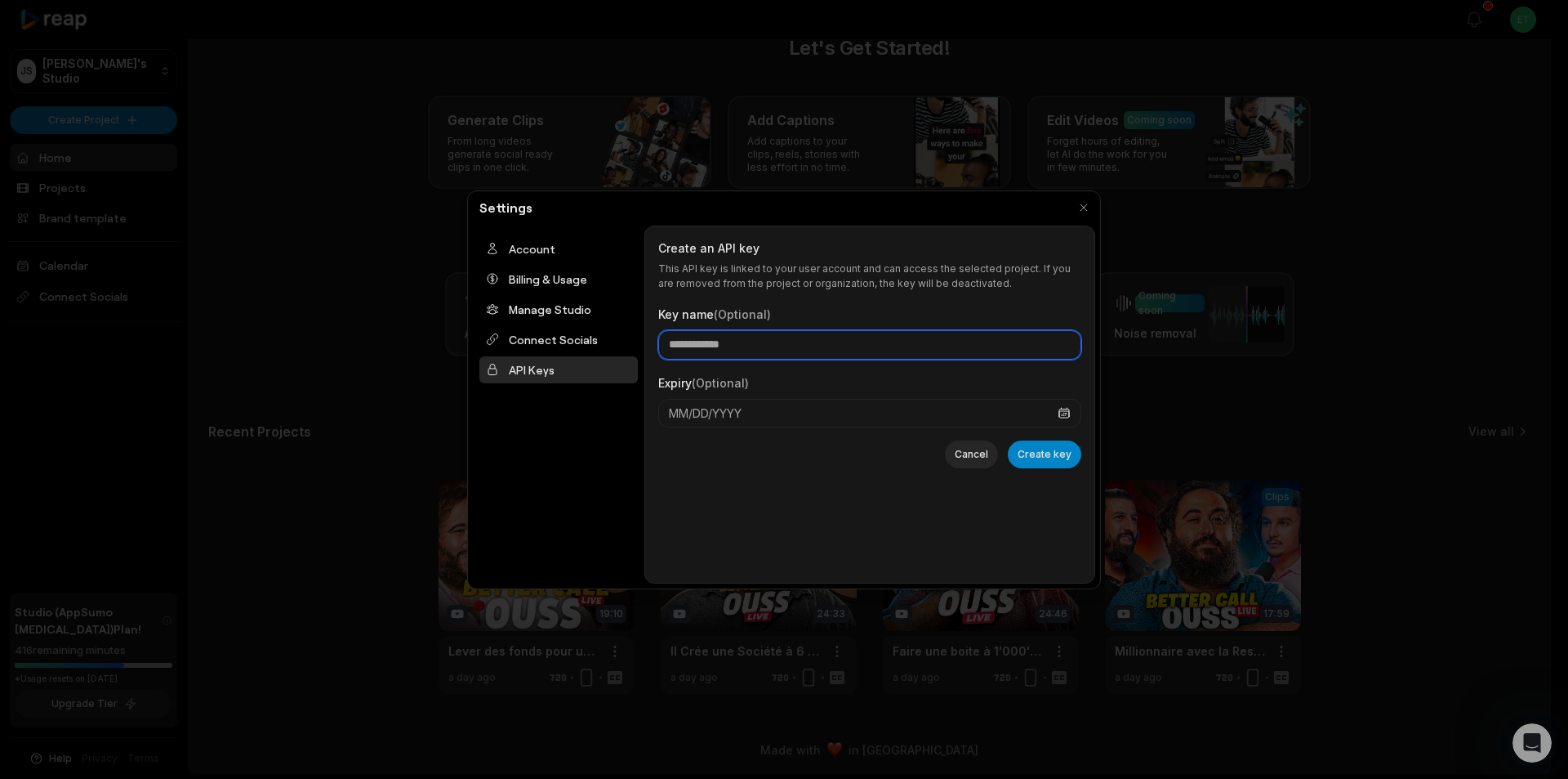
click at [749, 348] on input "Key name (Optional)" at bounding box center [870, 344] width 423 height 29
type input "**********"
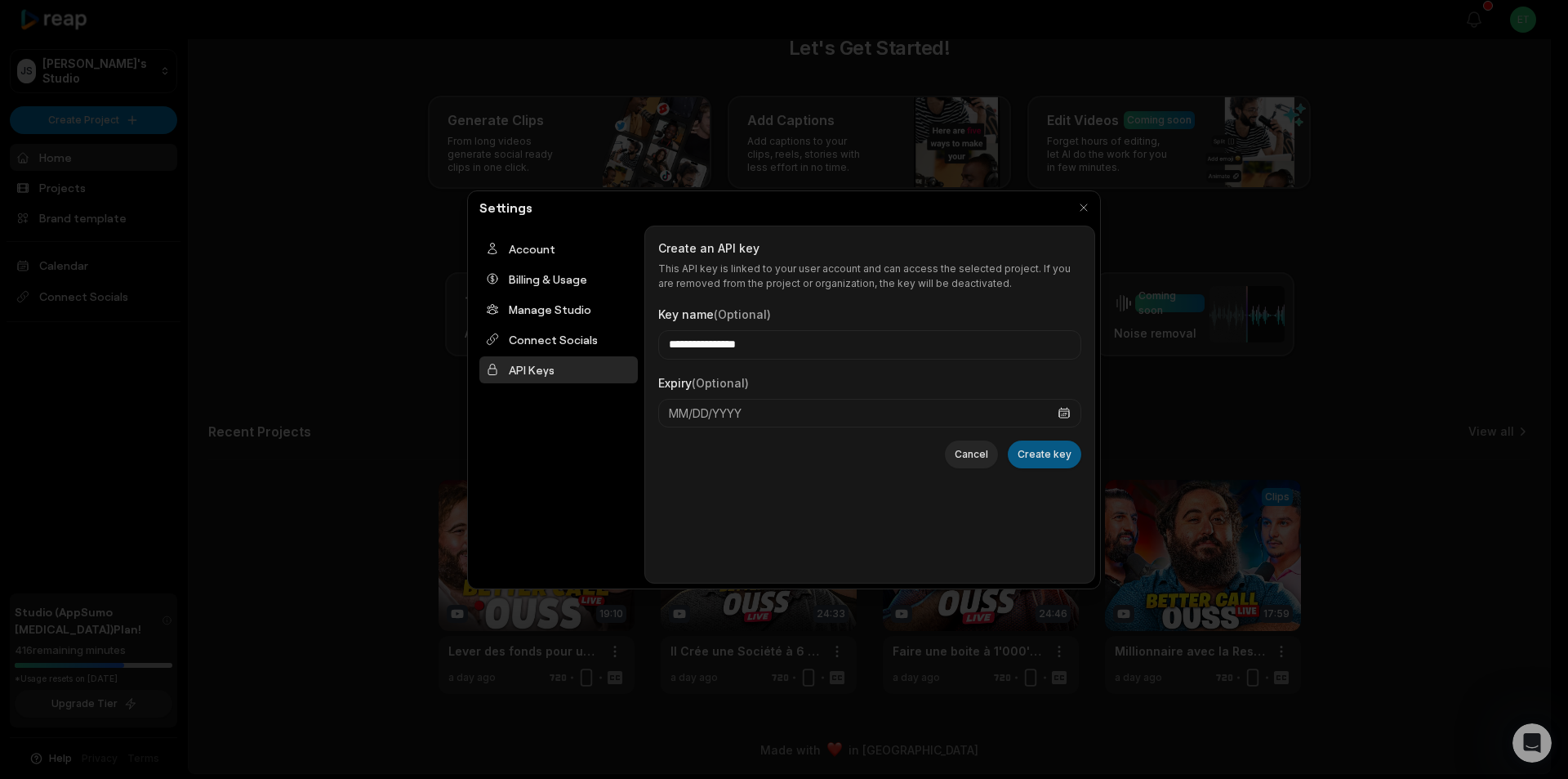
click at [1047, 458] on button "Create key" at bounding box center [1044, 454] width 73 height 27
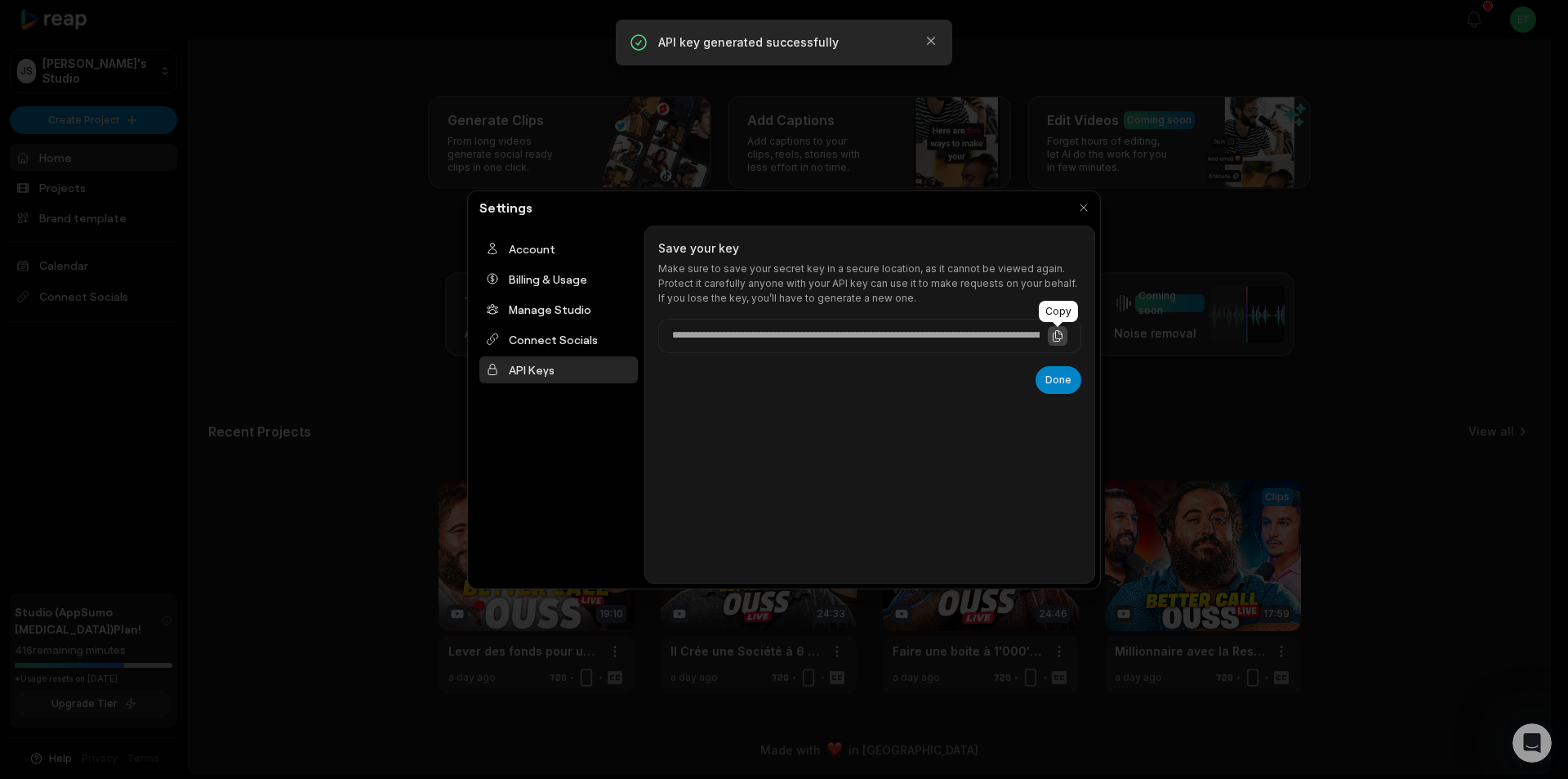
click at [1055, 330] on icon at bounding box center [1057, 336] width 13 height 13
